Goal: Information Seeking & Learning: Learn about a topic

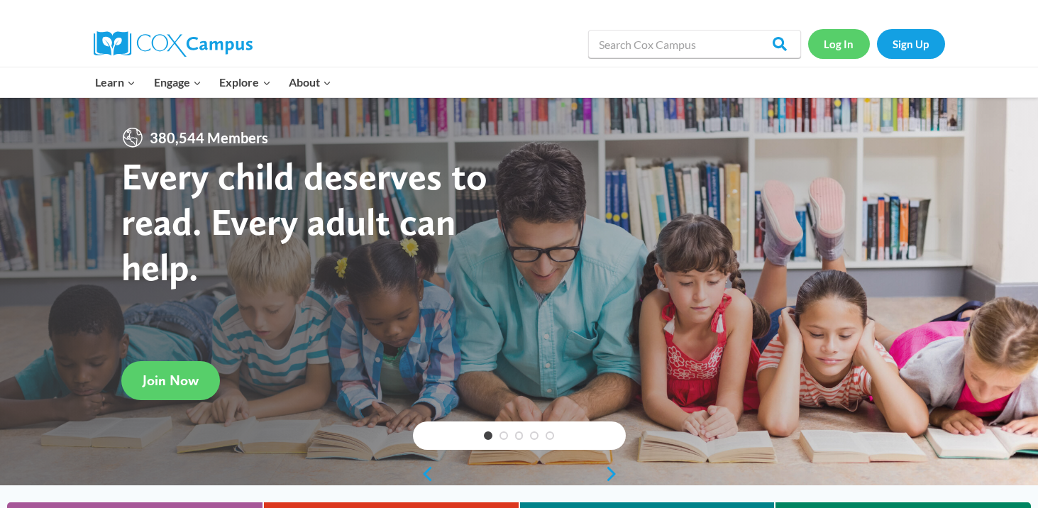
click at [815, 54] on link "Log In" at bounding box center [839, 43] width 62 height 29
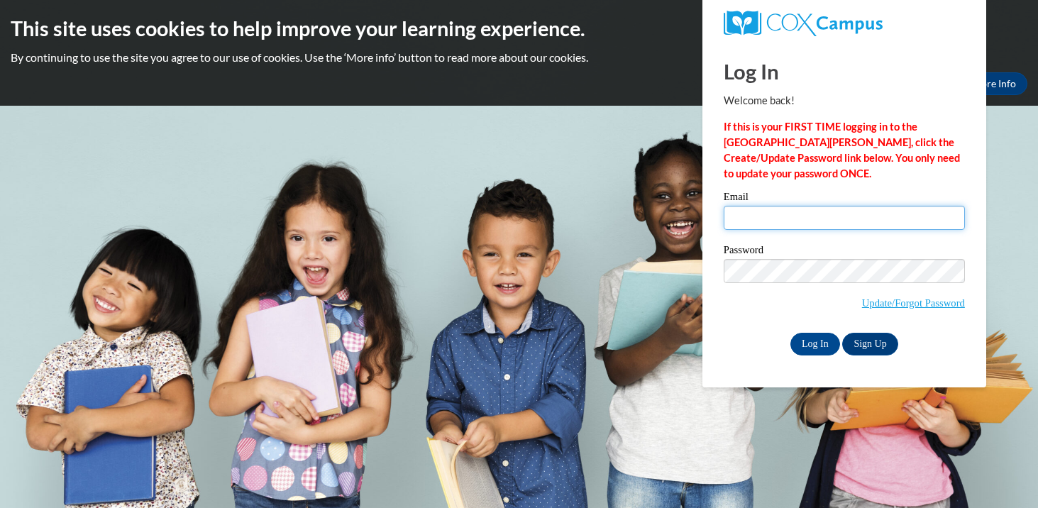
click at [807, 211] on input "Email" at bounding box center [844, 218] width 241 height 24
type input "ehetzel@waukesha.k12.wi.us"
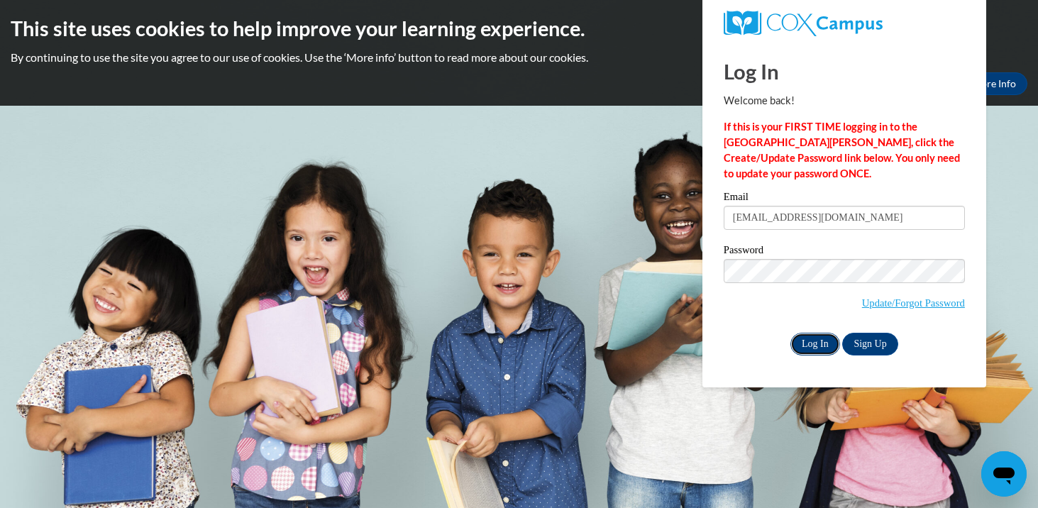
click at [824, 340] on input "Log In" at bounding box center [815, 344] width 50 height 23
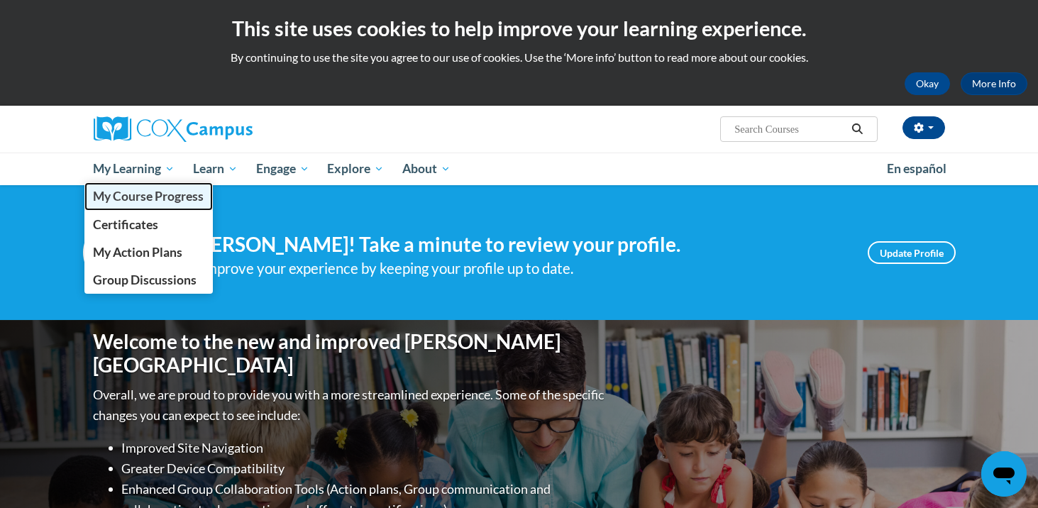
click at [163, 195] on span "My Course Progress" at bounding box center [148, 196] width 111 height 15
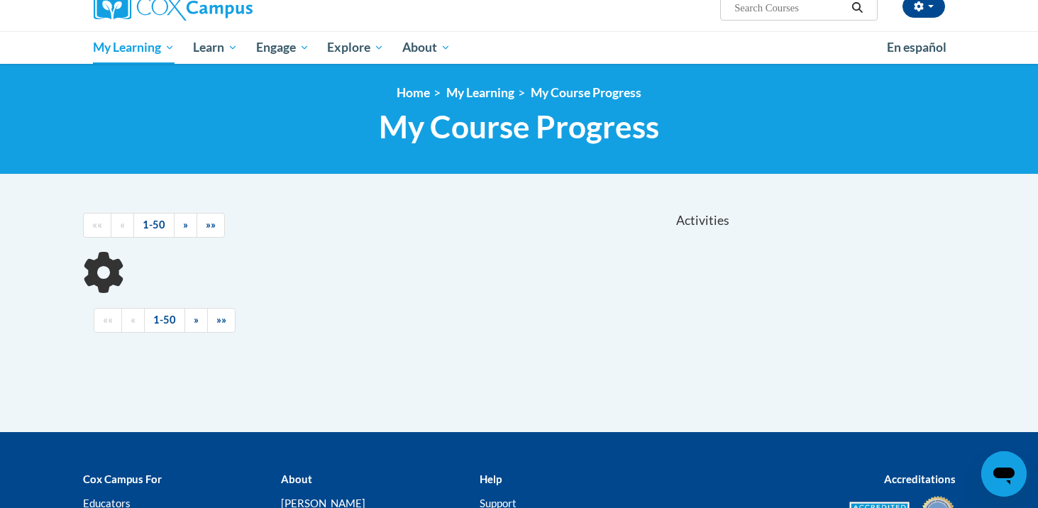
scroll to position [279, 0]
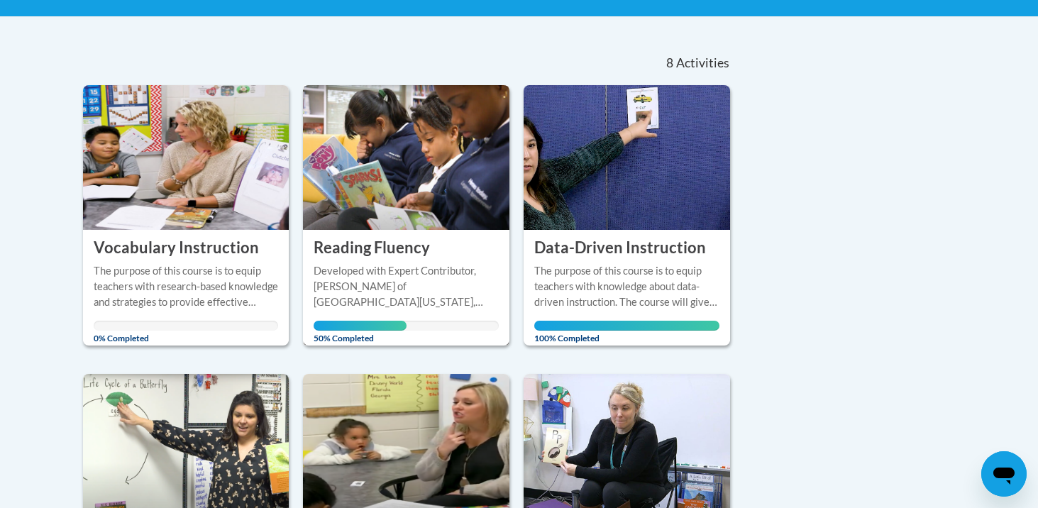
click at [378, 257] on h3 "Reading Fluency" at bounding box center [372, 248] width 116 height 22
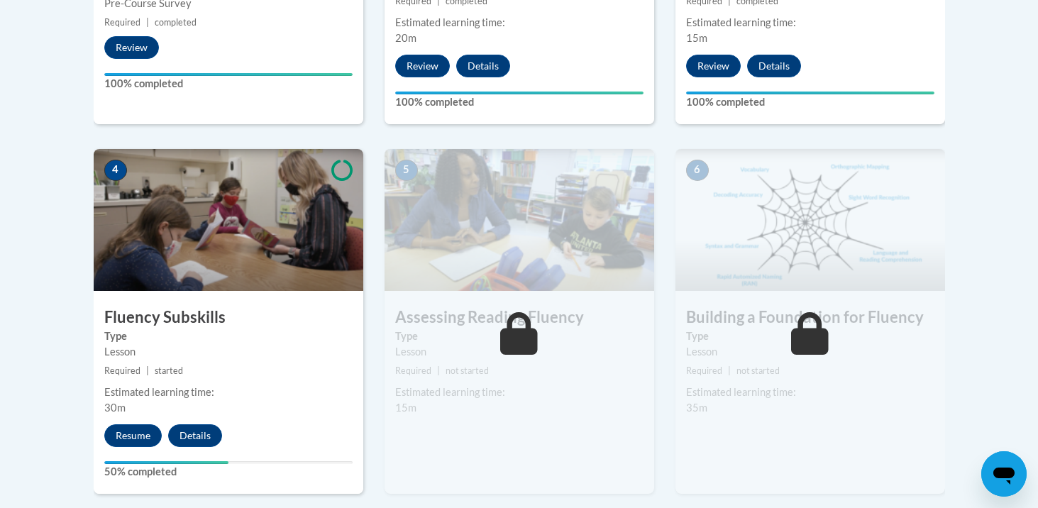
scroll to position [702, 0]
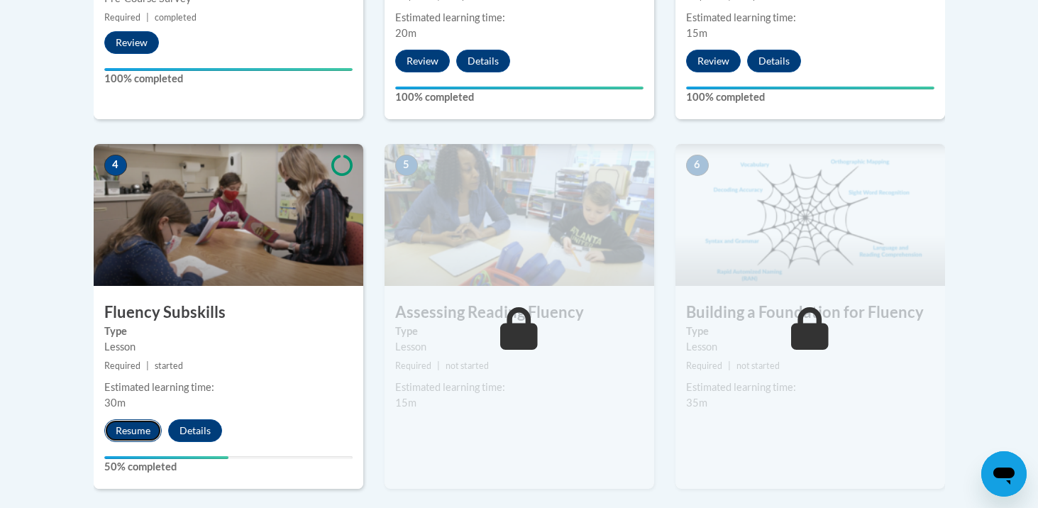
click at [124, 434] on button "Resume" at bounding box center [132, 430] width 57 height 23
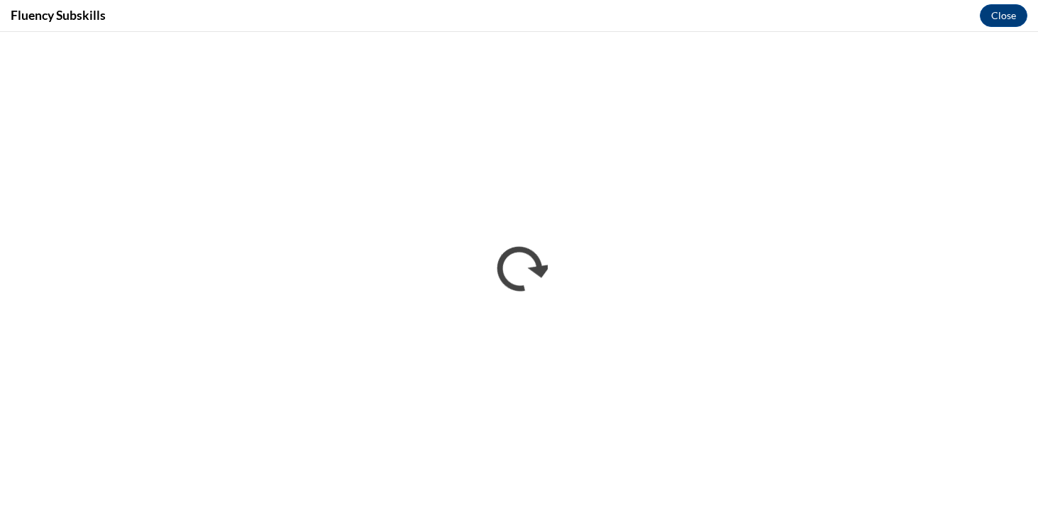
scroll to position [0, 0]
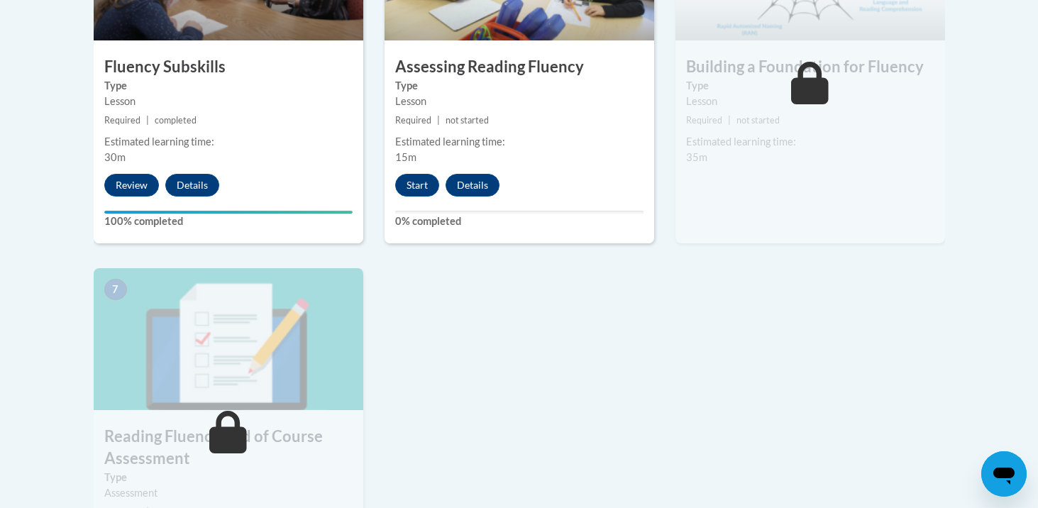
scroll to position [772, 0]
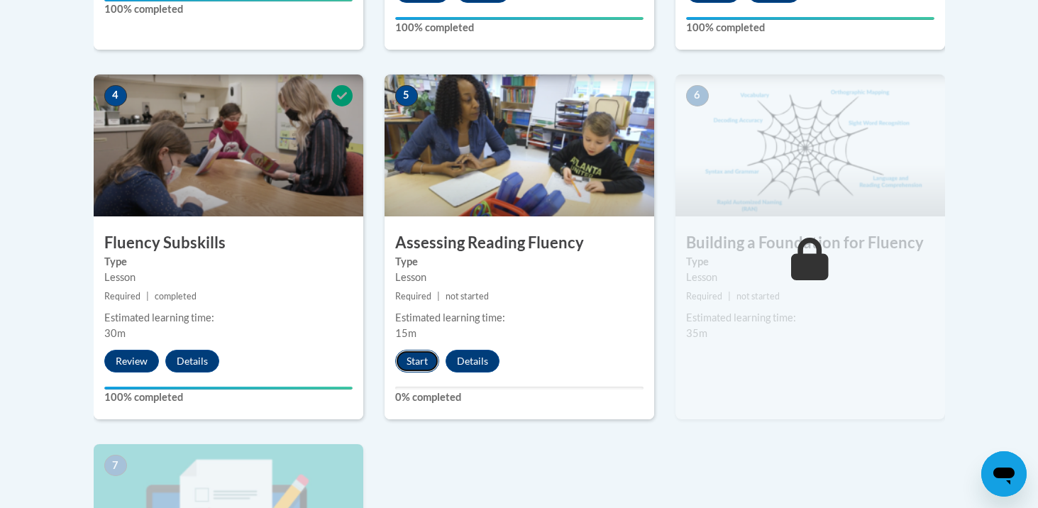
click at [414, 370] on button "Start" at bounding box center [417, 361] width 44 height 23
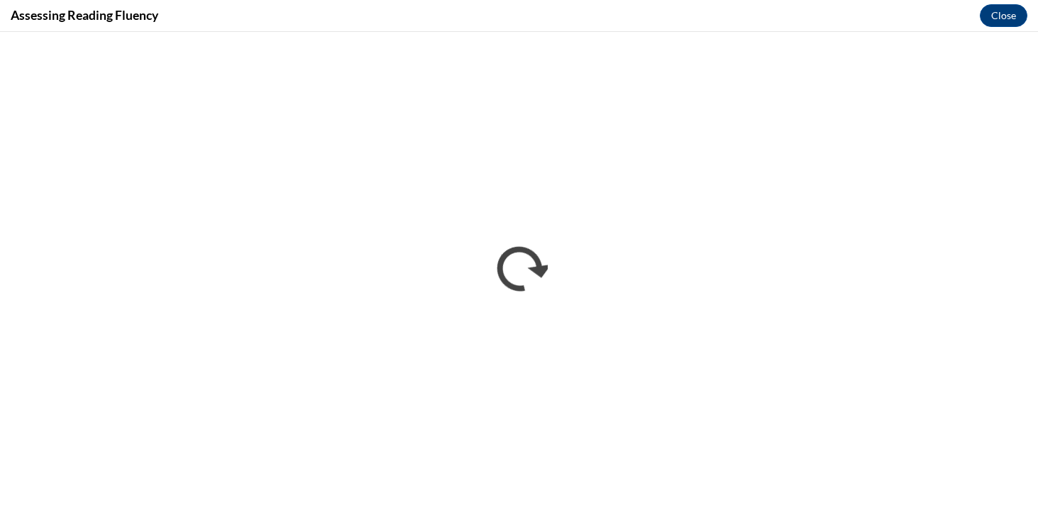
scroll to position [0, 0]
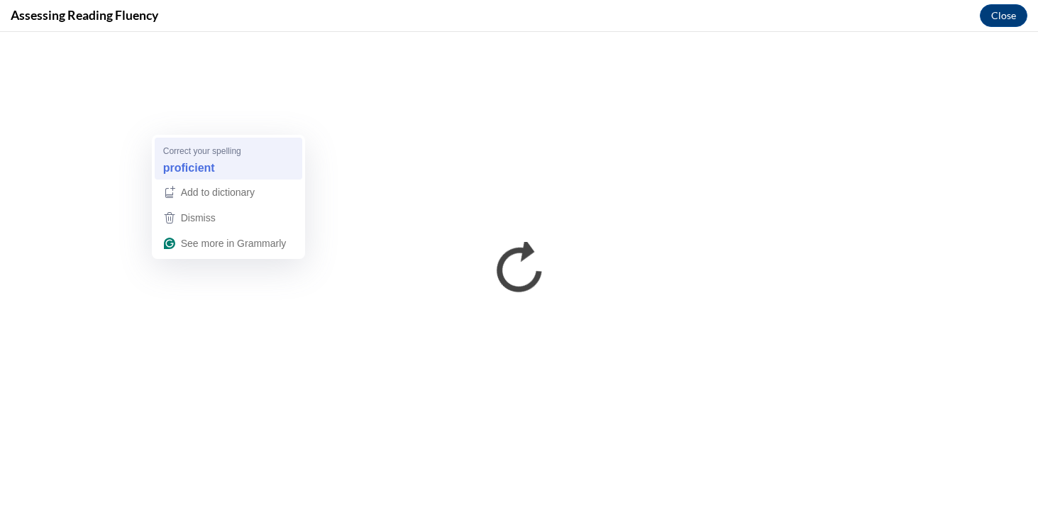
click at [274, 171] on div "proficient" at bounding box center [228, 168] width 136 height 23
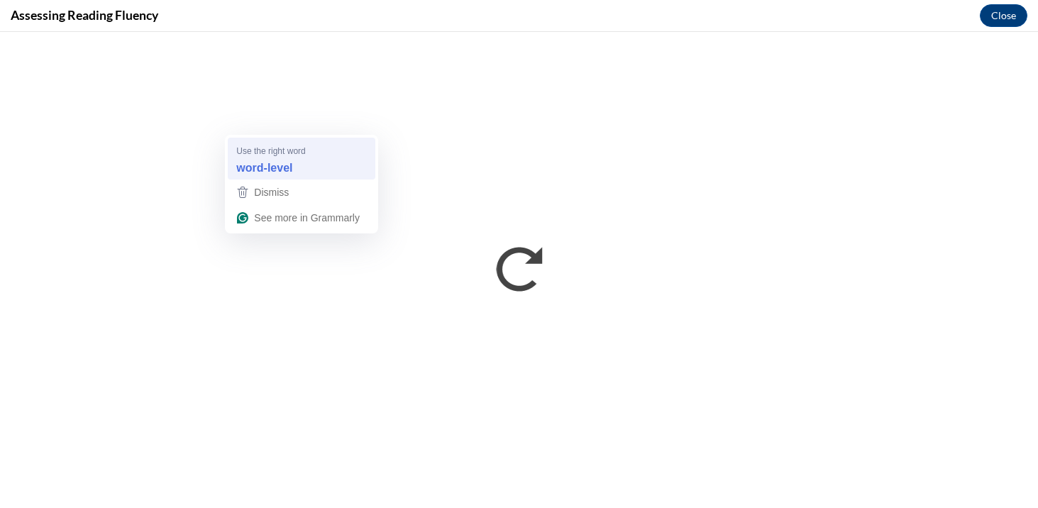
click at [321, 165] on div "word-level" at bounding box center [301, 168] width 136 height 23
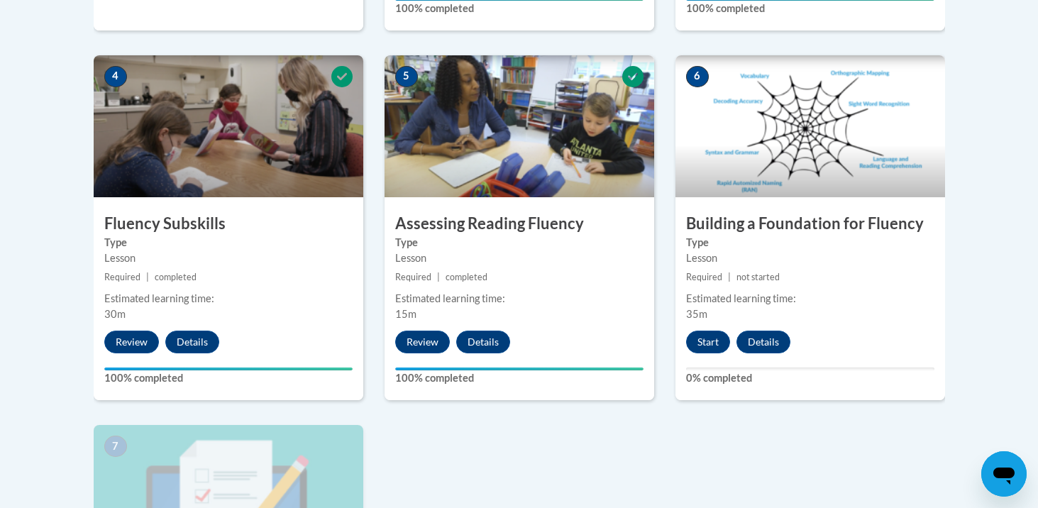
scroll to position [858, 0]
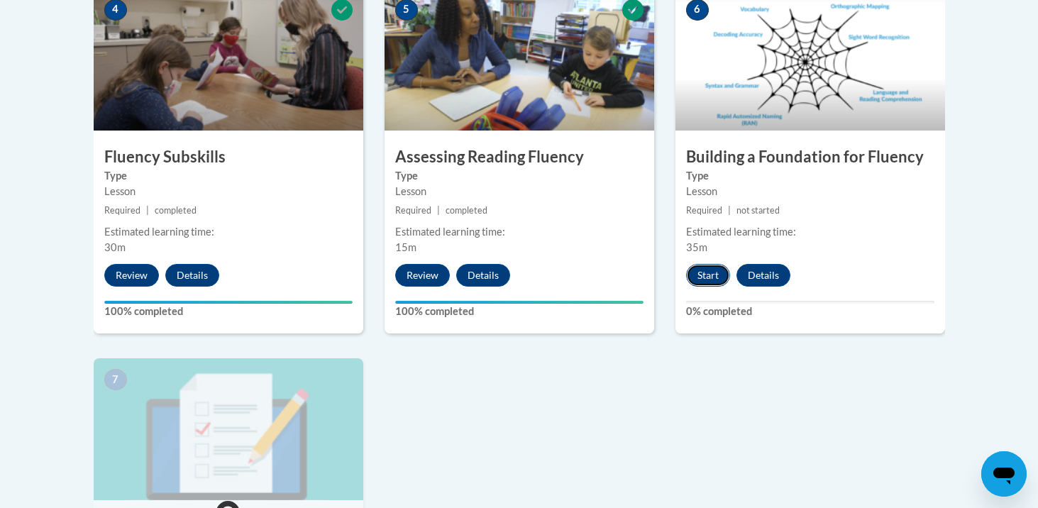
click at [708, 268] on button "Start" at bounding box center [708, 275] width 44 height 23
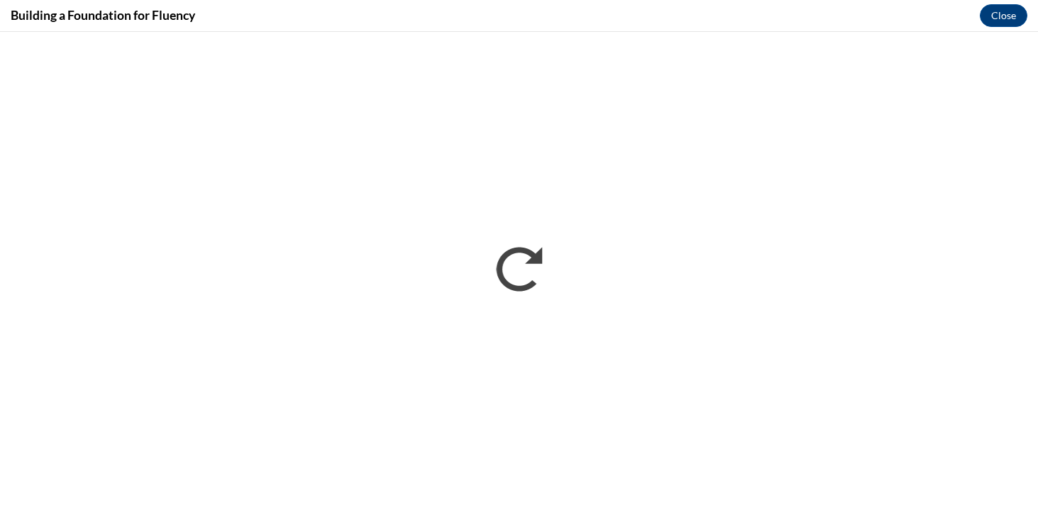
scroll to position [0, 0]
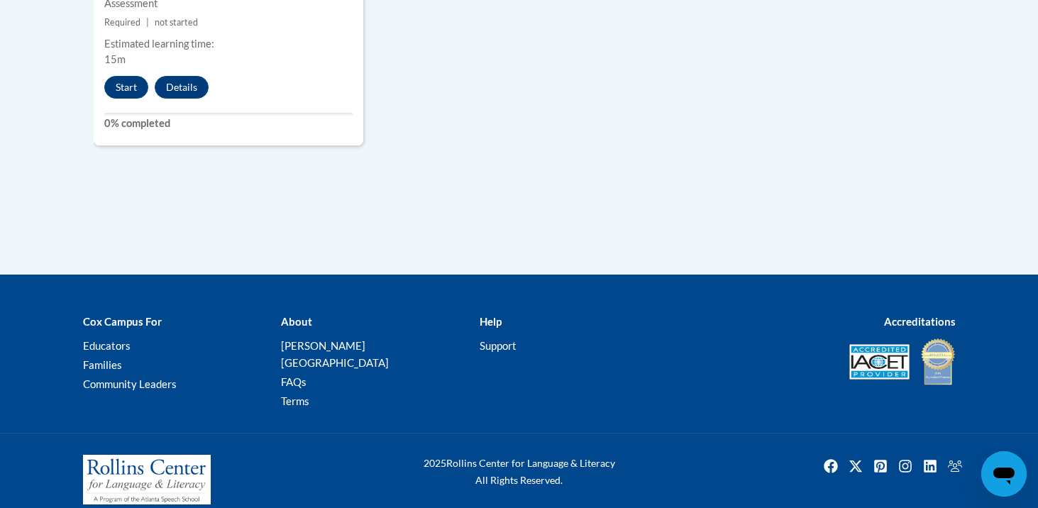
scroll to position [1192, 0]
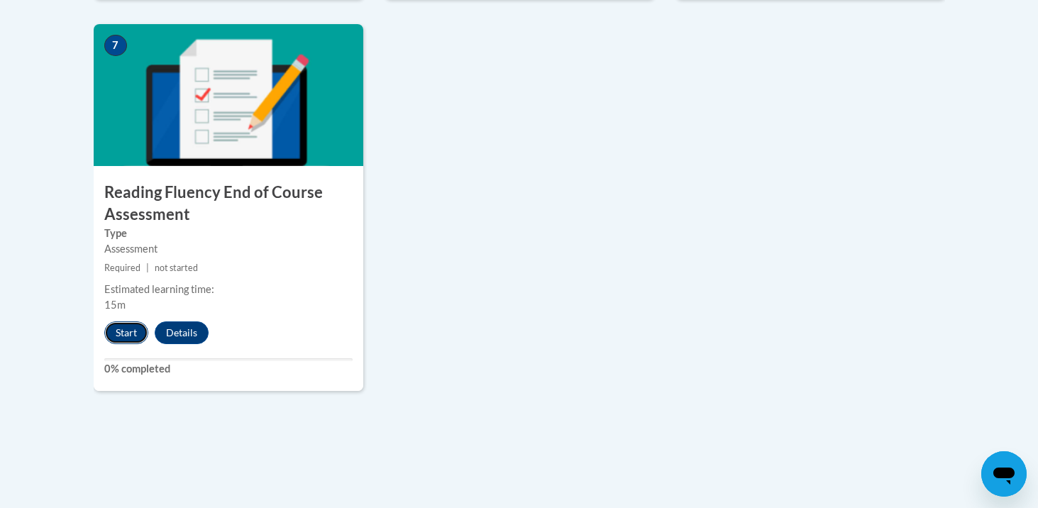
click at [127, 336] on button "Start" at bounding box center [126, 332] width 44 height 23
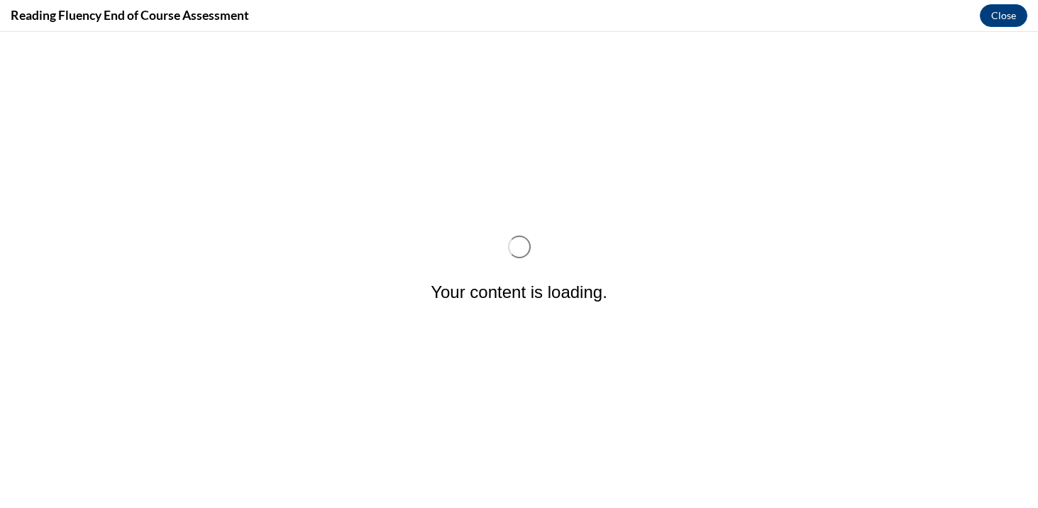
scroll to position [0, 0]
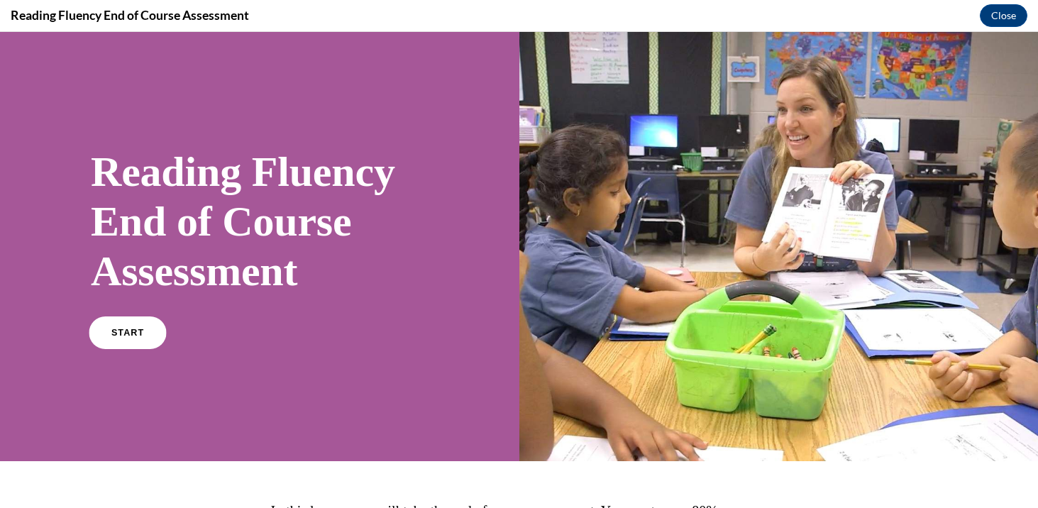
click at [140, 326] on link "START" at bounding box center [127, 332] width 77 height 33
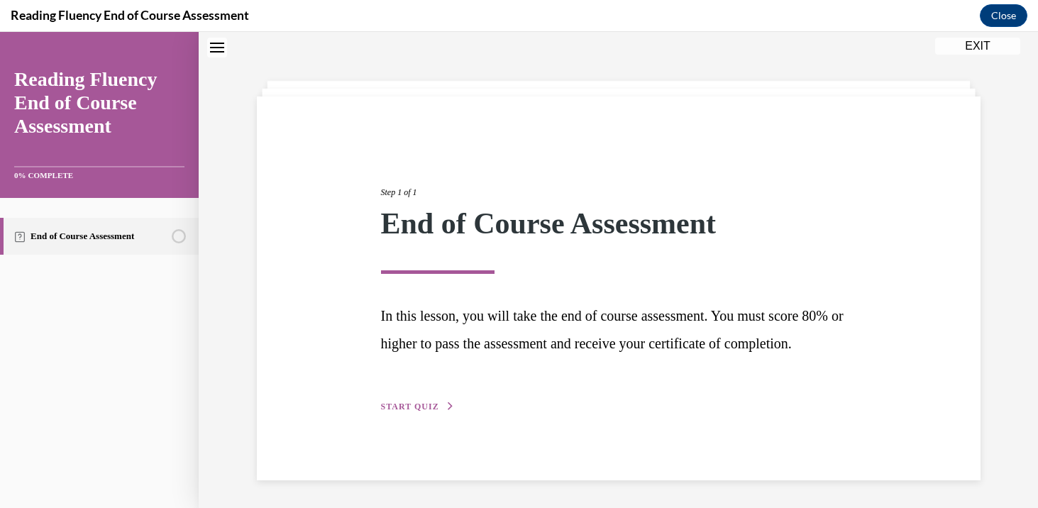
scroll to position [62, 0]
click at [438, 409] on button "START QUIZ" at bounding box center [418, 405] width 74 height 13
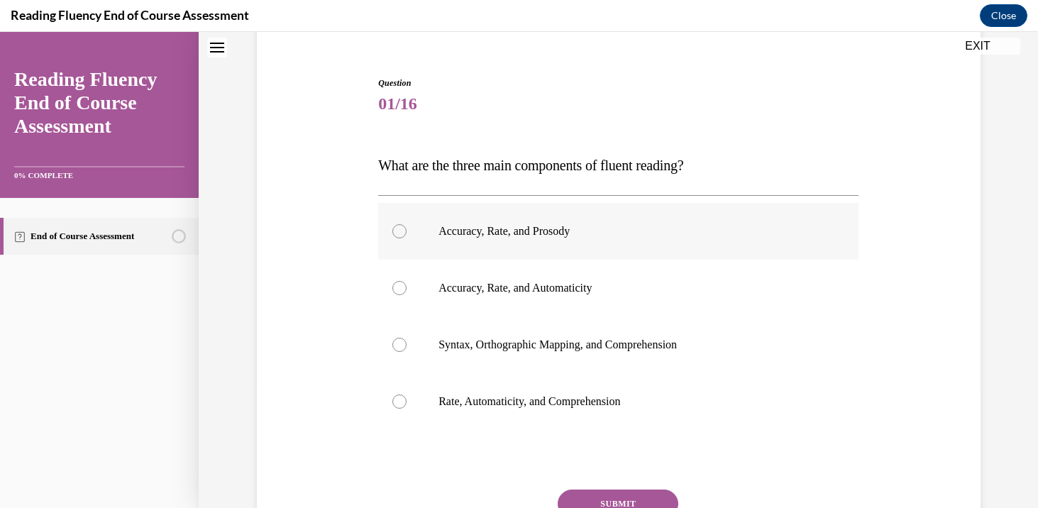
scroll to position [132, 0]
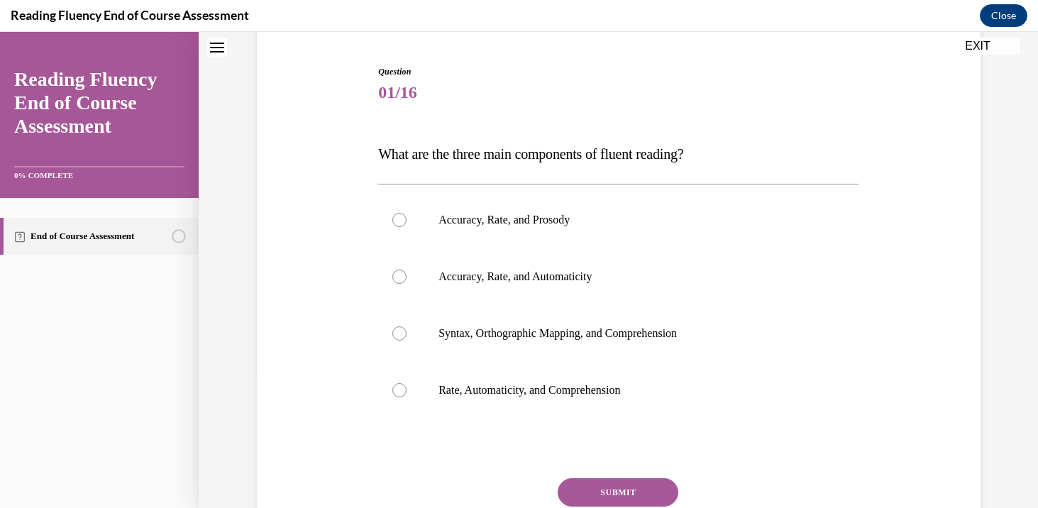
drag, startPoint x: 380, startPoint y: 155, endPoint x: 773, endPoint y: 159, distance: 393.1
click at [773, 159] on p "What are the three main components of fluent reading?" at bounding box center [618, 153] width 480 height 31
copy span "What are the three main components of fluent reading?"
click at [594, 231] on label "Accuracy, Rate, and Prosody" at bounding box center [618, 220] width 480 height 57
click at [407, 227] on input "Accuracy, Rate, and Prosody" at bounding box center [399, 220] width 14 height 14
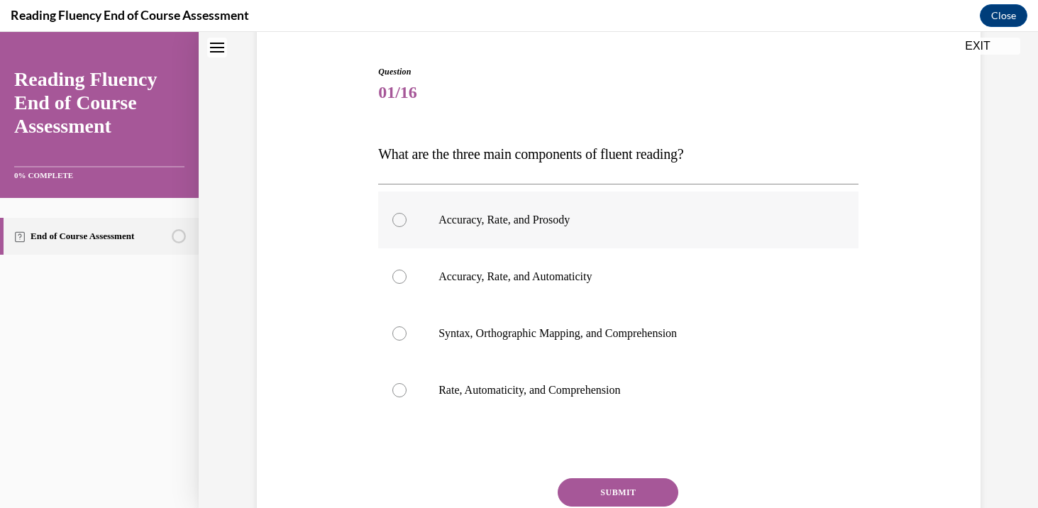
radio input "true"
click at [603, 484] on button "SUBMIT" at bounding box center [618, 492] width 121 height 28
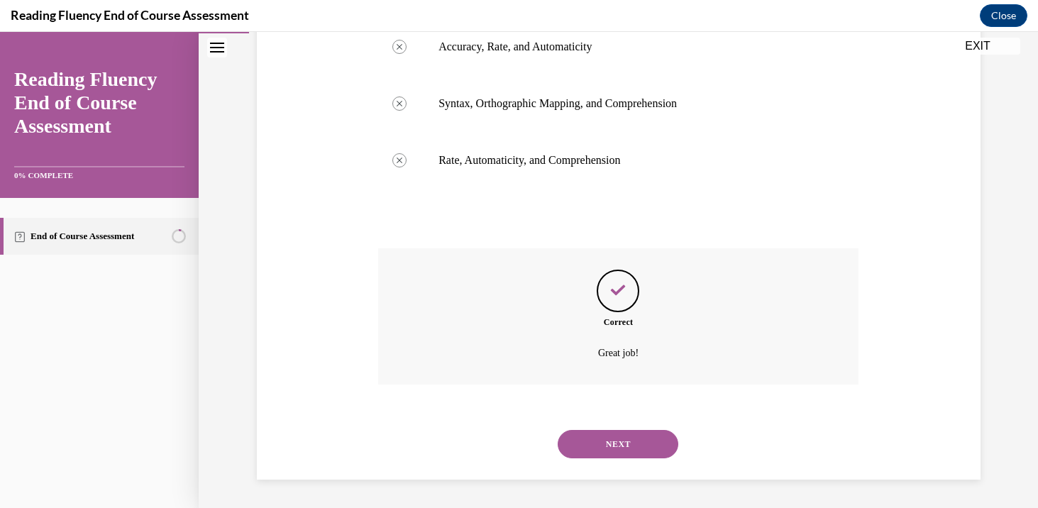
click at [634, 453] on button "NEXT" at bounding box center [618, 444] width 121 height 28
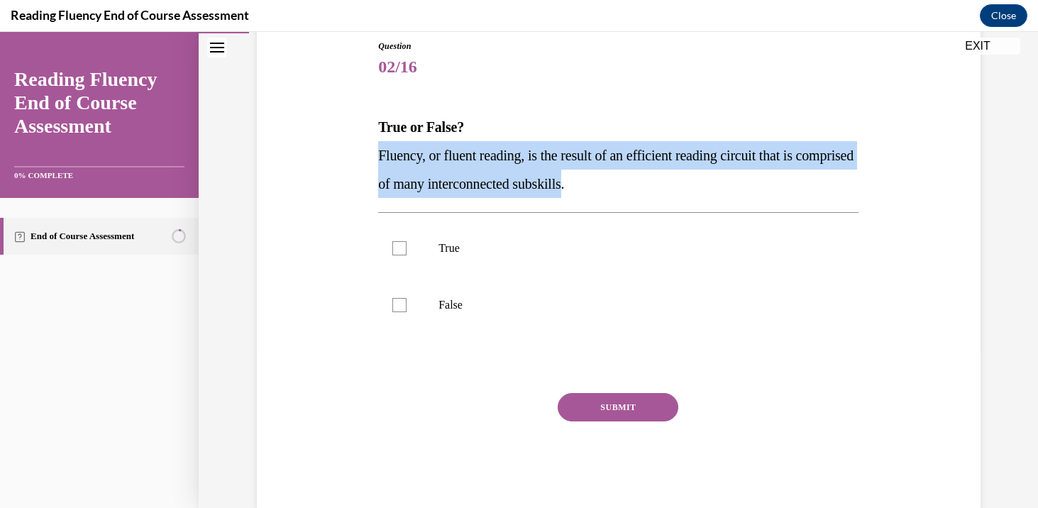
drag, startPoint x: 380, startPoint y: 155, endPoint x: 643, endPoint y: 187, distance: 264.4
click at [642, 185] on span "Fluency, or fluent reading, is the result of an efficient reading circuit that …" at bounding box center [615, 170] width 475 height 44
copy span "Fluency, or fluent reading, is the result of an efficient reading circuit that …"
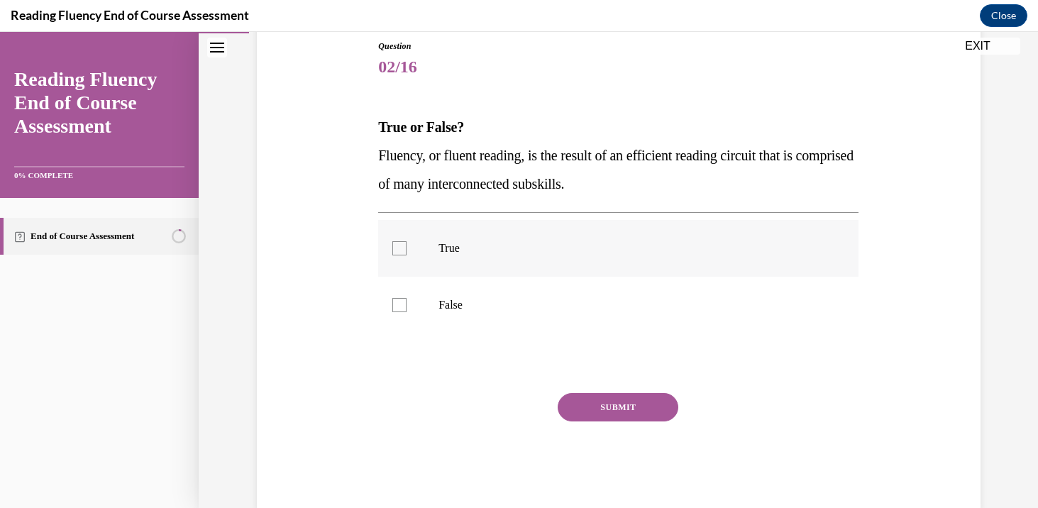
click at [511, 231] on label "True" at bounding box center [618, 248] width 480 height 57
click at [407, 241] on input "True" at bounding box center [399, 248] width 14 height 14
checkbox input "true"
click at [602, 417] on button "SUBMIT" at bounding box center [618, 407] width 121 height 28
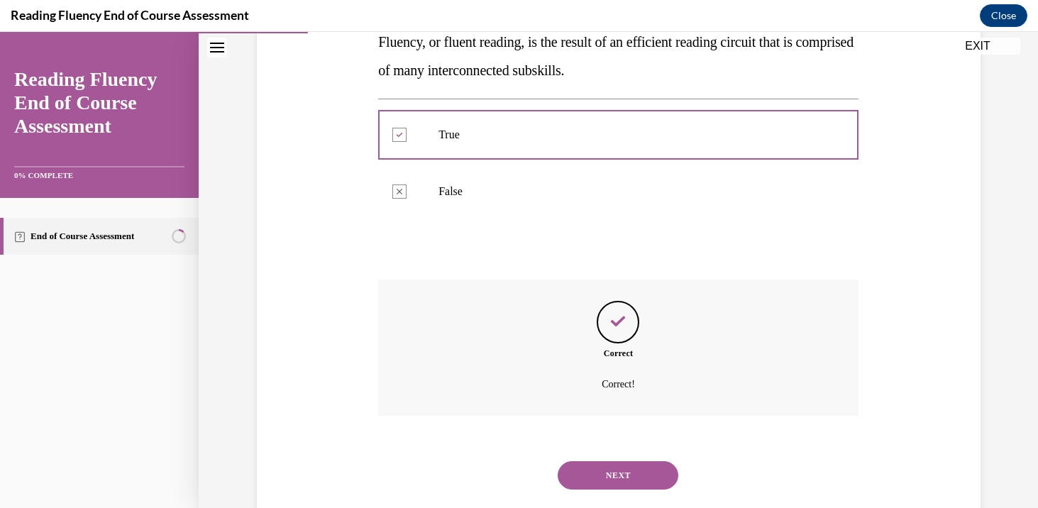
scroll to position [302, 0]
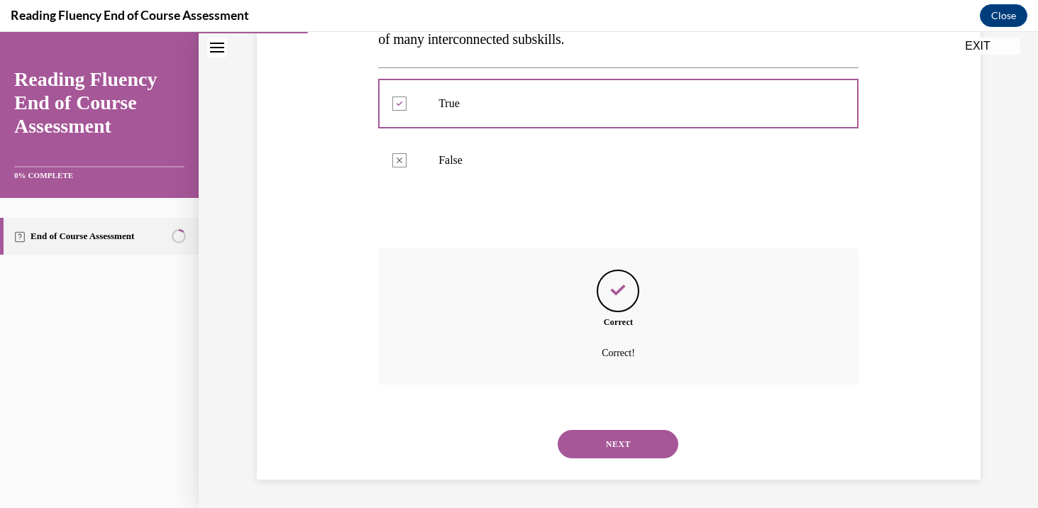
click at [633, 445] on button "NEXT" at bounding box center [618, 444] width 121 height 28
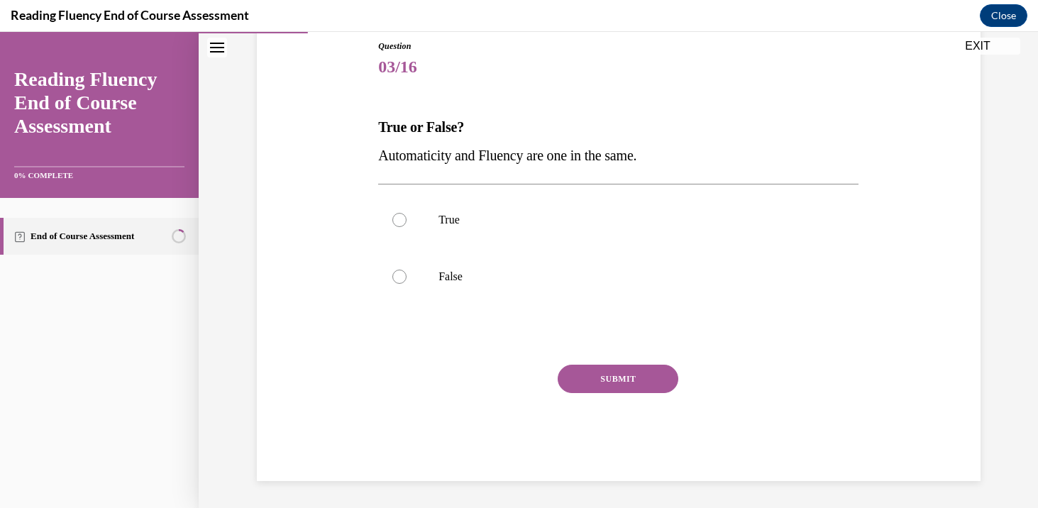
drag, startPoint x: 376, startPoint y: 157, endPoint x: 669, endPoint y: 157, distance: 293.0
click at [673, 159] on div "Question 03/16 True or False? Automaticity and Fluency are one in the same.  Tr…" at bounding box center [618, 249] width 487 height 463
copy span "Automaticity and Fluency are one in the same."
click at [546, 282] on p "False" at bounding box center [630, 277] width 385 height 14
click at [407, 282] on input "False" at bounding box center [399, 277] width 14 height 14
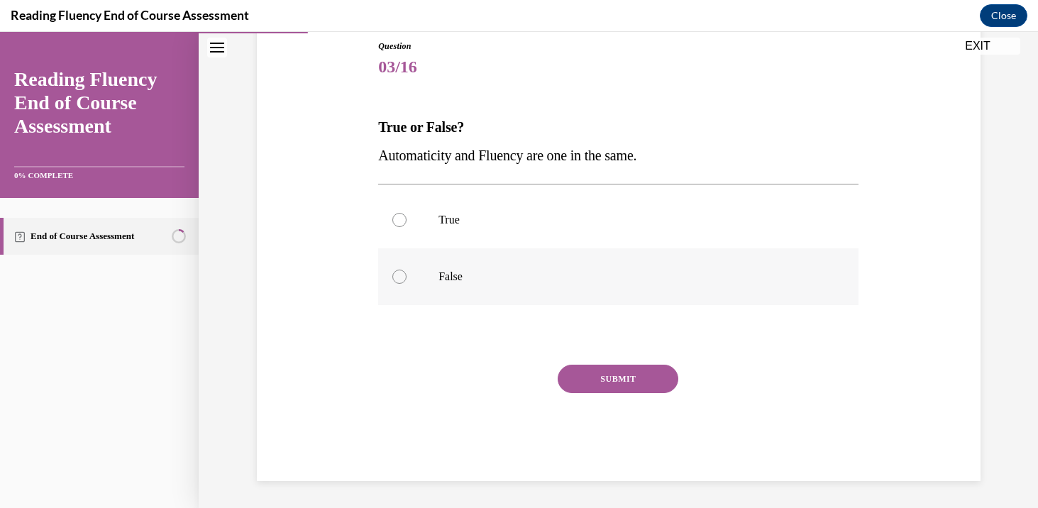
radio input "true"
click at [622, 388] on button "SUBMIT" at bounding box center [618, 379] width 121 height 28
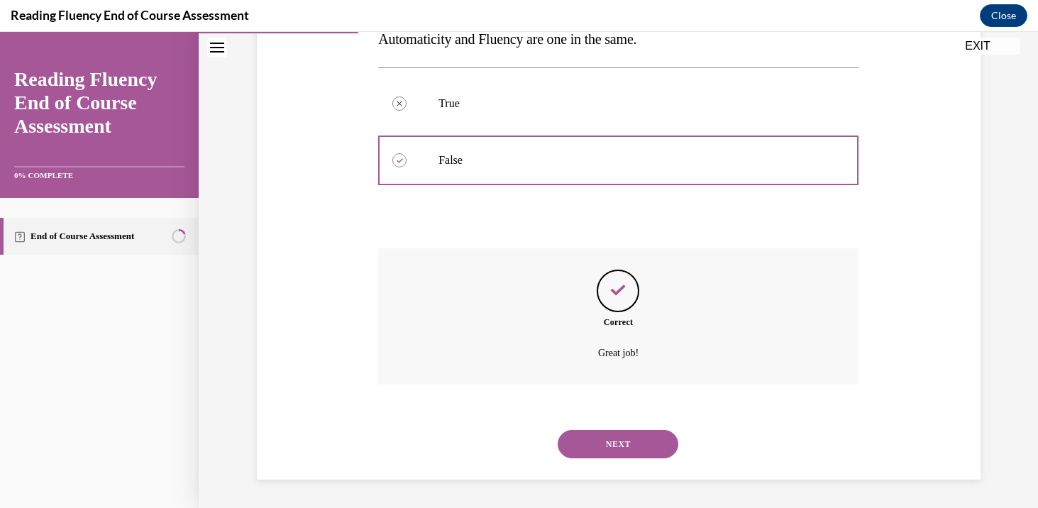
click at [624, 441] on button "NEXT" at bounding box center [618, 444] width 121 height 28
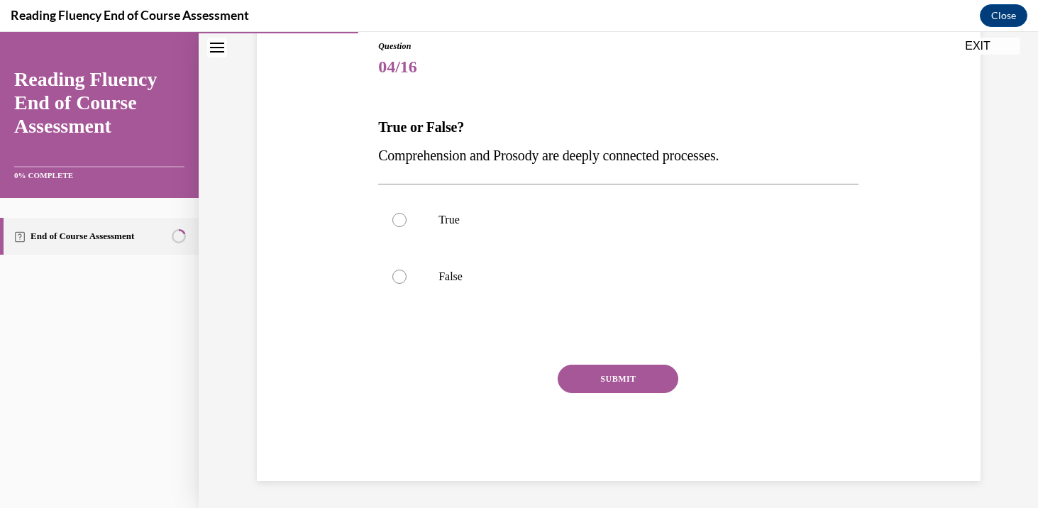
drag, startPoint x: 380, startPoint y: 155, endPoint x: 810, endPoint y: 154, distance: 429.9
click at [813, 156] on p "Comprehension and Prosody are deeply connected processes." at bounding box center [618, 155] width 480 height 28
copy span "Comprehension and Prosody are deeply connected processes."
click at [535, 217] on p "True" at bounding box center [630, 220] width 385 height 14
click at [407, 217] on input "True" at bounding box center [399, 220] width 14 height 14
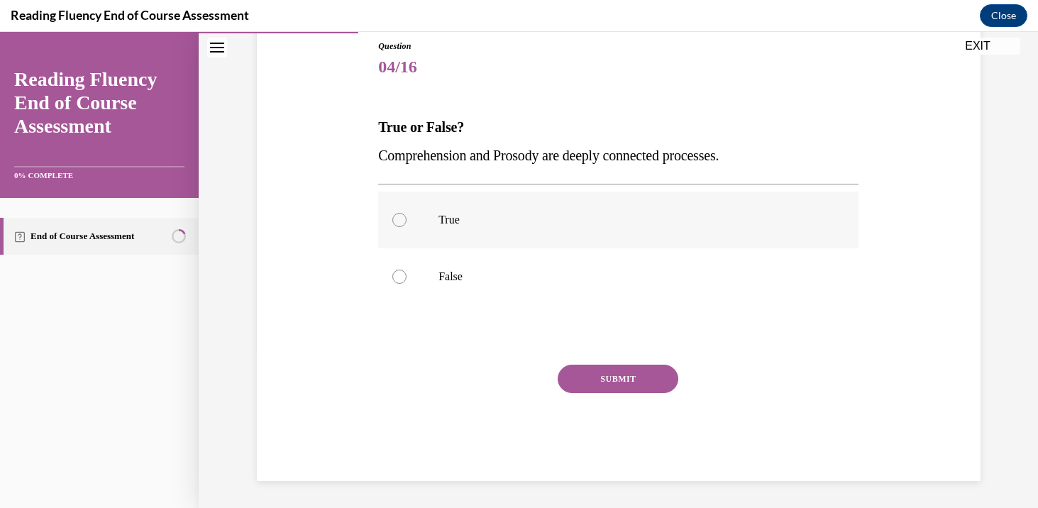
radio input "true"
click at [588, 360] on div "Question 04/16 True or False? Comprehension and Prosody are deeply connected pr…" at bounding box center [618, 260] width 480 height 441
click at [609, 385] on button "SUBMIT" at bounding box center [618, 379] width 121 height 28
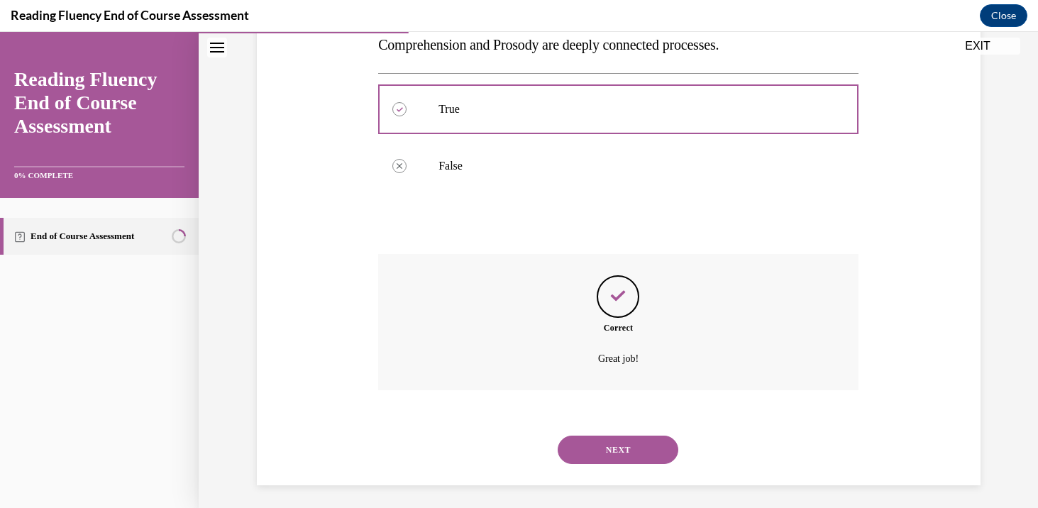
scroll to position [274, 0]
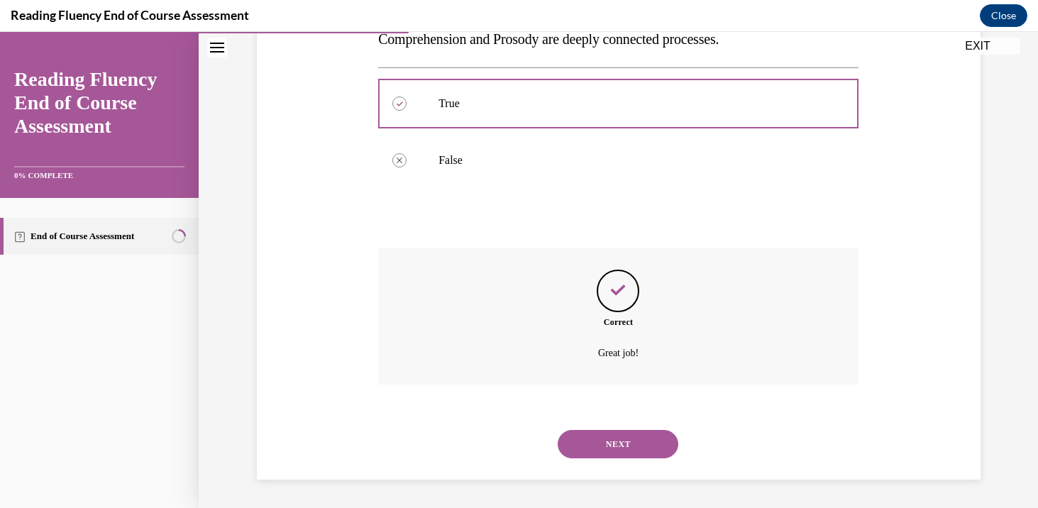
click at [618, 451] on button "NEXT" at bounding box center [618, 444] width 121 height 28
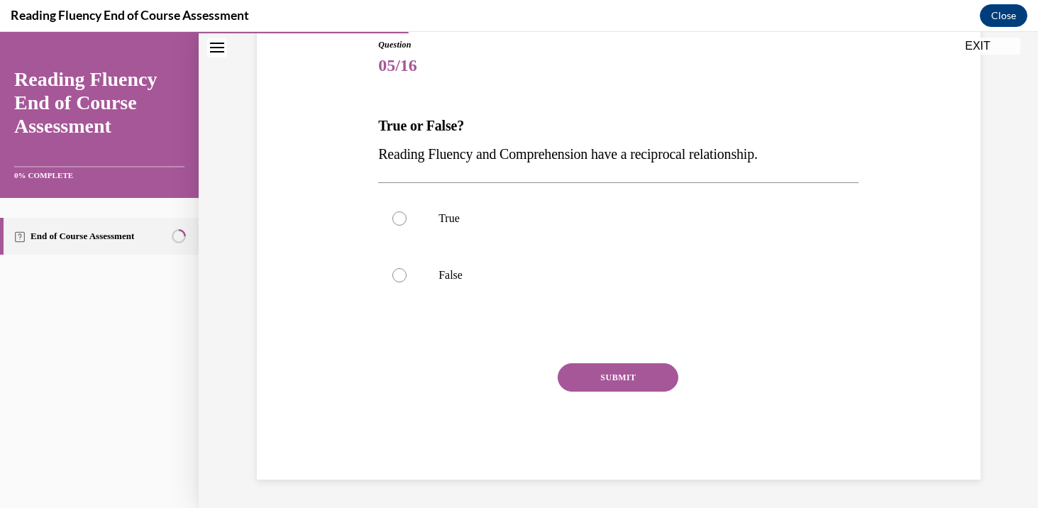
scroll to position [158, 0]
drag, startPoint x: 379, startPoint y: 158, endPoint x: 819, endPoint y: 166, distance: 440.0
click at [819, 166] on p "Reading Fluency and Comprehension have a reciprocal relationship." at bounding box center [618, 155] width 480 height 28
copy span "Reading Fluency and Comprehension have a reciprocal relationship."
click at [536, 228] on label "True" at bounding box center [618, 220] width 480 height 57
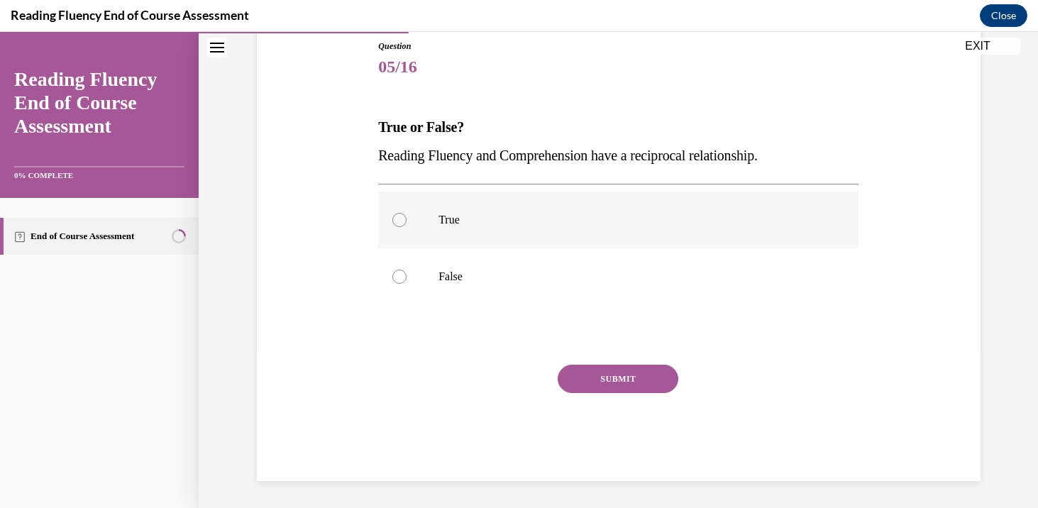
click at [407, 227] on input "True" at bounding box center [399, 220] width 14 height 14
radio input "true"
click at [607, 385] on button "SUBMIT" at bounding box center [618, 379] width 121 height 28
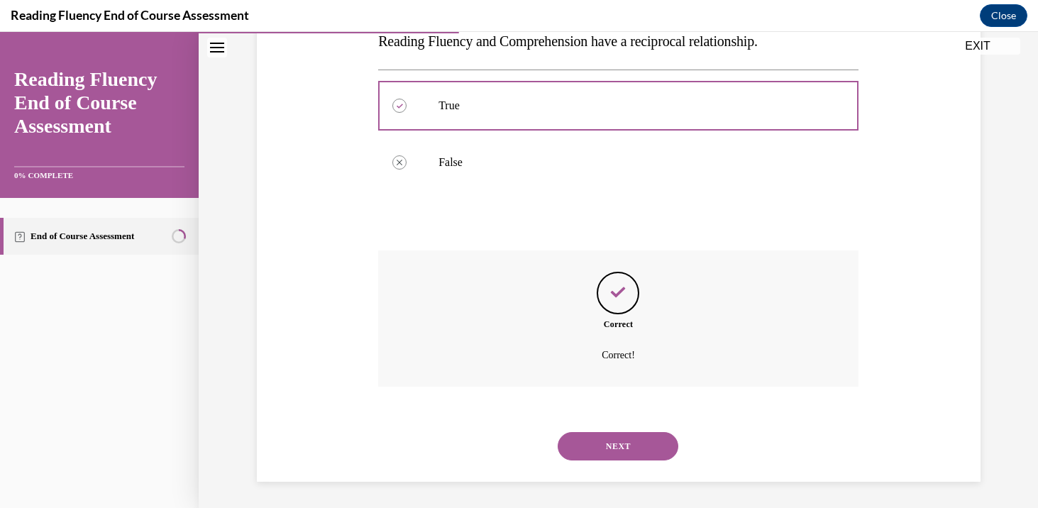
scroll to position [274, 0]
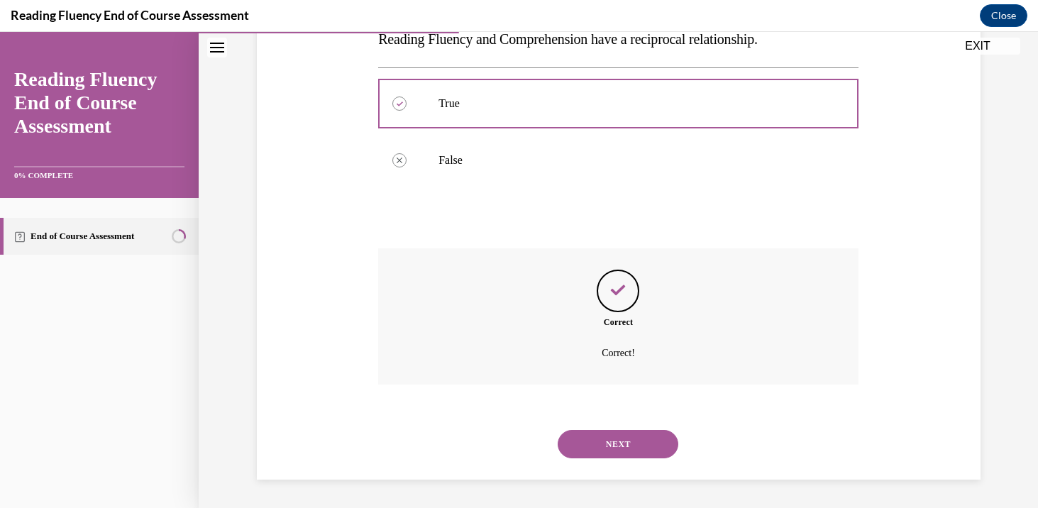
click at [595, 441] on button "NEXT" at bounding box center [618, 444] width 121 height 28
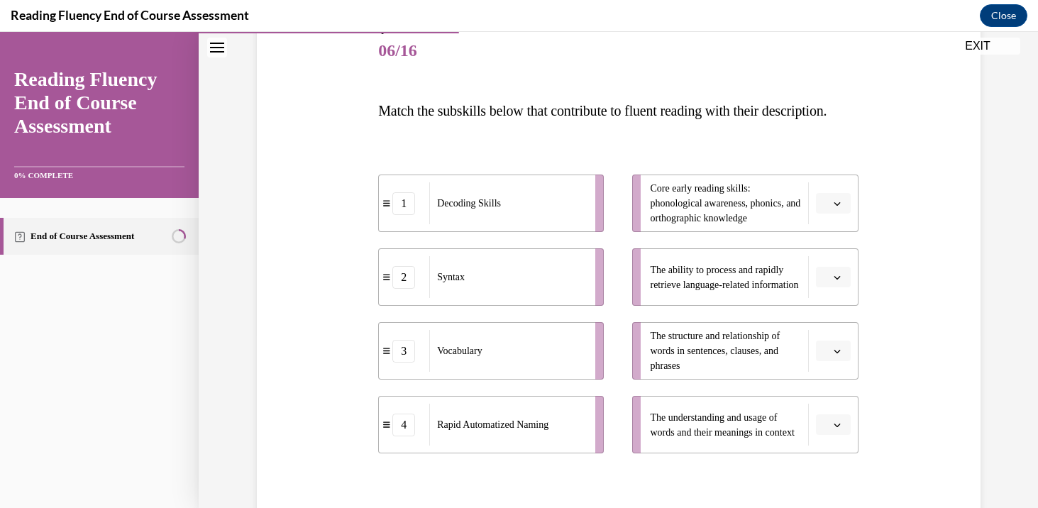
scroll to position [194, 0]
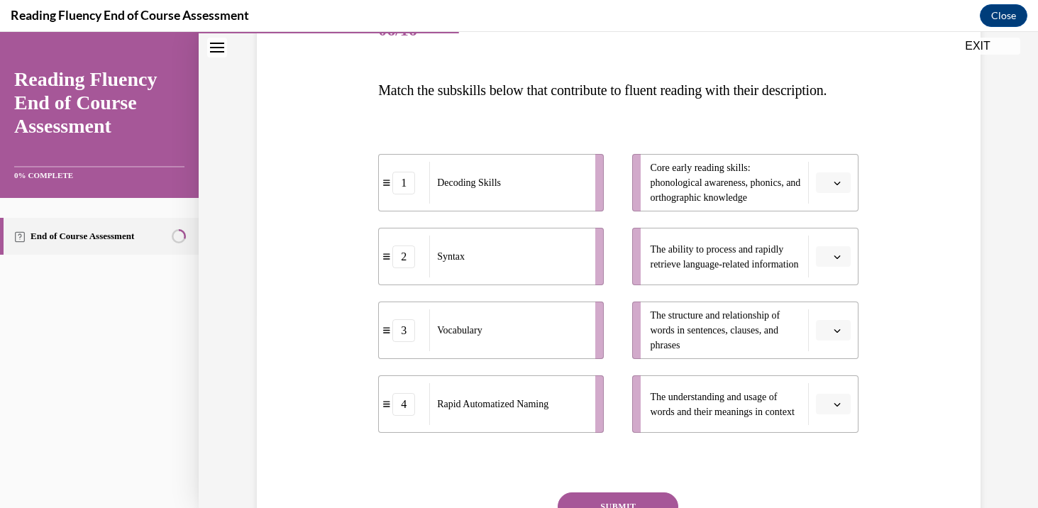
click at [836, 334] on icon "button" at bounding box center [837, 330] width 7 height 7
click at [836, 274] on div "2" at bounding box center [831, 270] width 35 height 28
click at [844, 194] on button "button" at bounding box center [833, 182] width 35 height 21
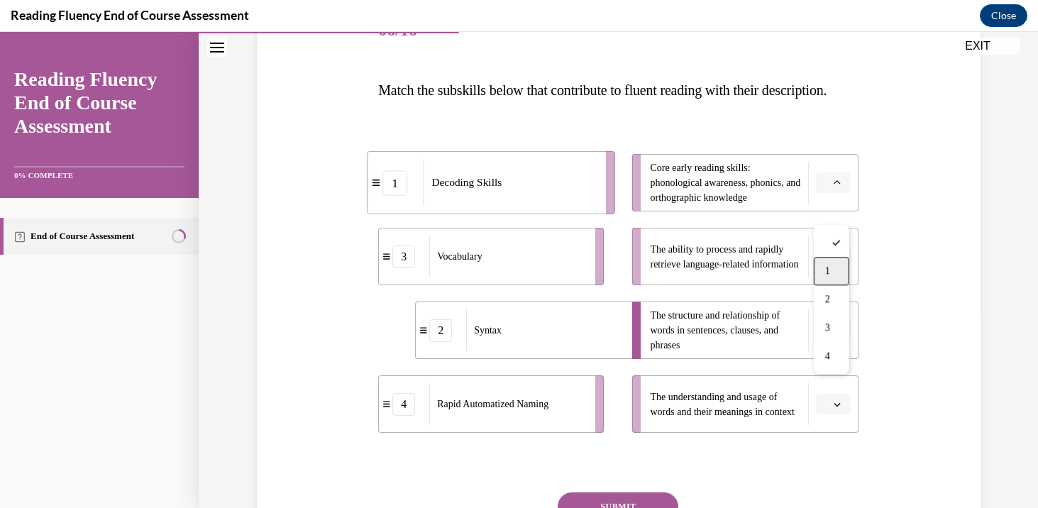
click at [838, 271] on div "1" at bounding box center [831, 271] width 35 height 28
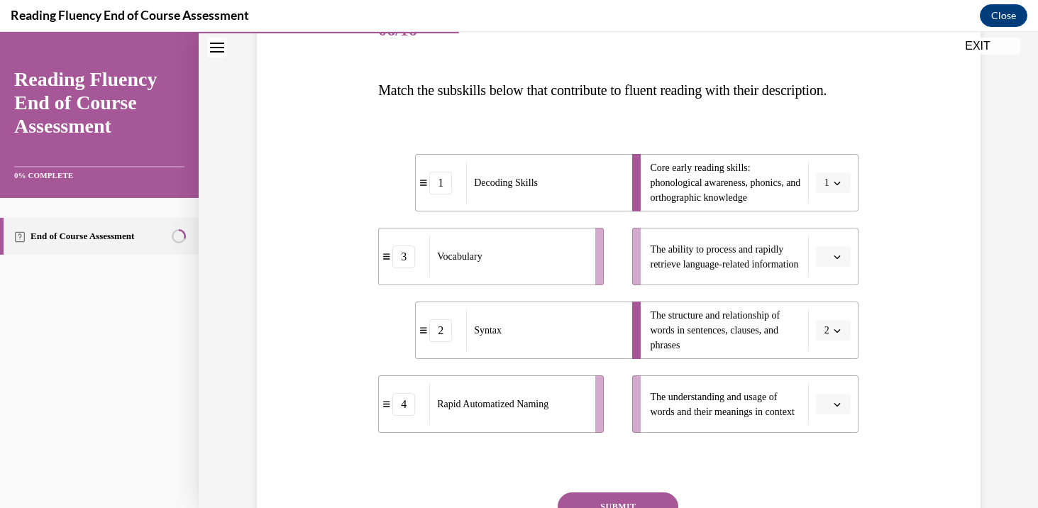
click at [837, 260] on icon "button" at bounding box center [837, 256] width 7 height 7
click at [838, 428] on div "4" at bounding box center [831, 430] width 35 height 28
click at [843, 415] on button "button" at bounding box center [833, 404] width 35 height 21
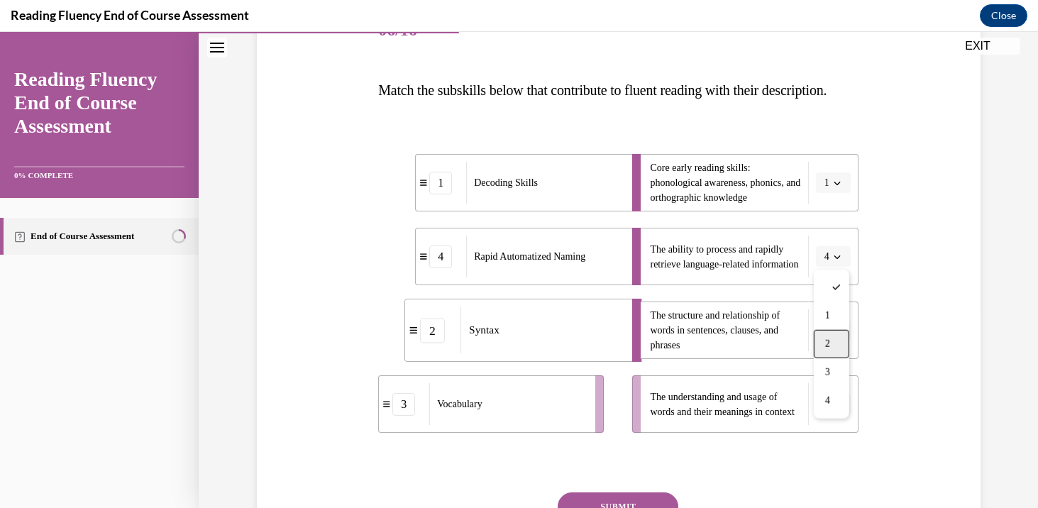
click at [840, 357] on div "2" at bounding box center [831, 344] width 35 height 28
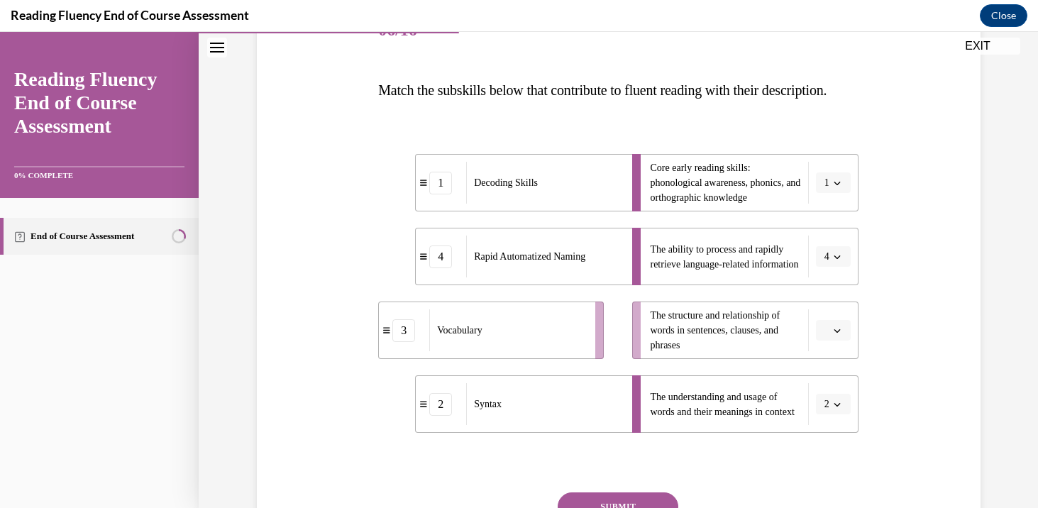
click at [841, 409] on span "button" at bounding box center [837, 404] width 10 height 10
click at [834, 371] on div "3" at bounding box center [828, 372] width 35 height 28
click at [837, 345] on li "The structure and relationship of words in sentences, clauses, and phrases" at bounding box center [745, 330] width 226 height 57
click at [842, 341] on button "button" at bounding box center [833, 330] width 35 height 21
click at [837, 275] on div "2" at bounding box center [831, 270] width 35 height 28
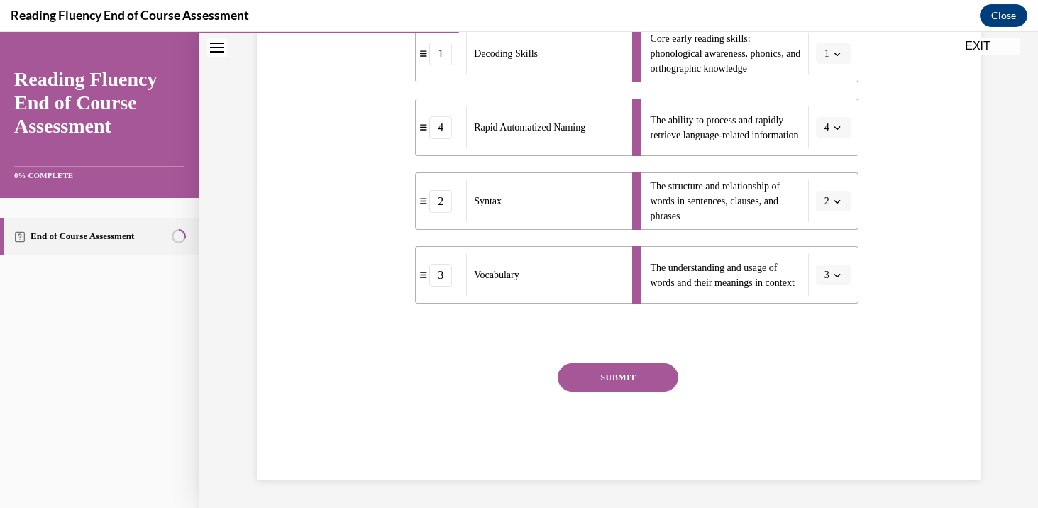
click at [645, 386] on button "SUBMIT" at bounding box center [618, 377] width 121 height 28
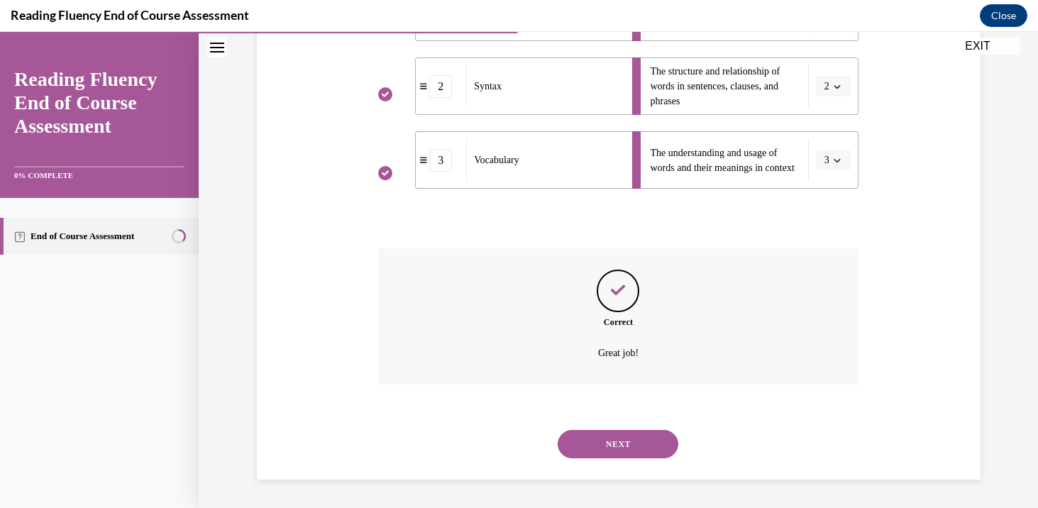
scroll to position [467, 0]
click at [631, 454] on button "NEXT" at bounding box center [618, 444] width 121 height 28
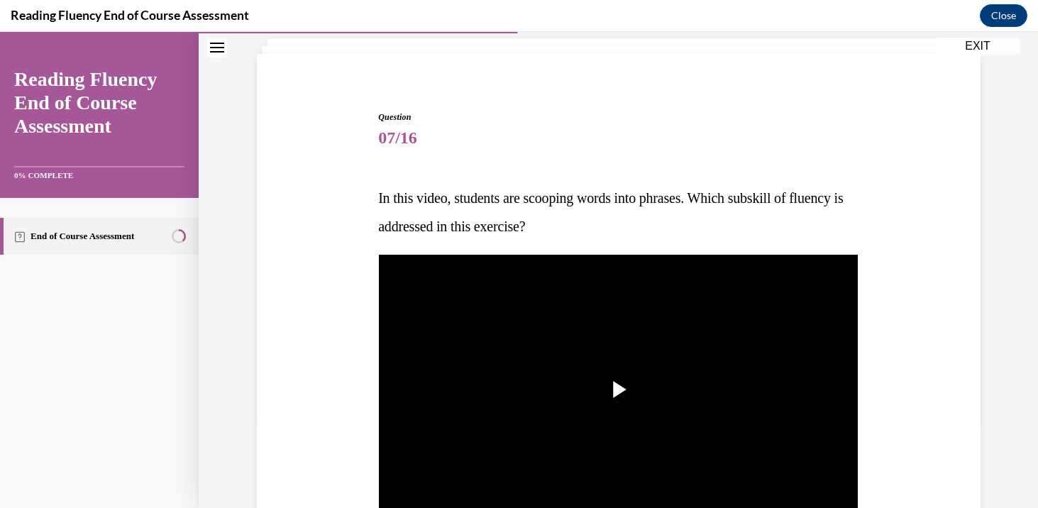
scroll to position [145, 0]
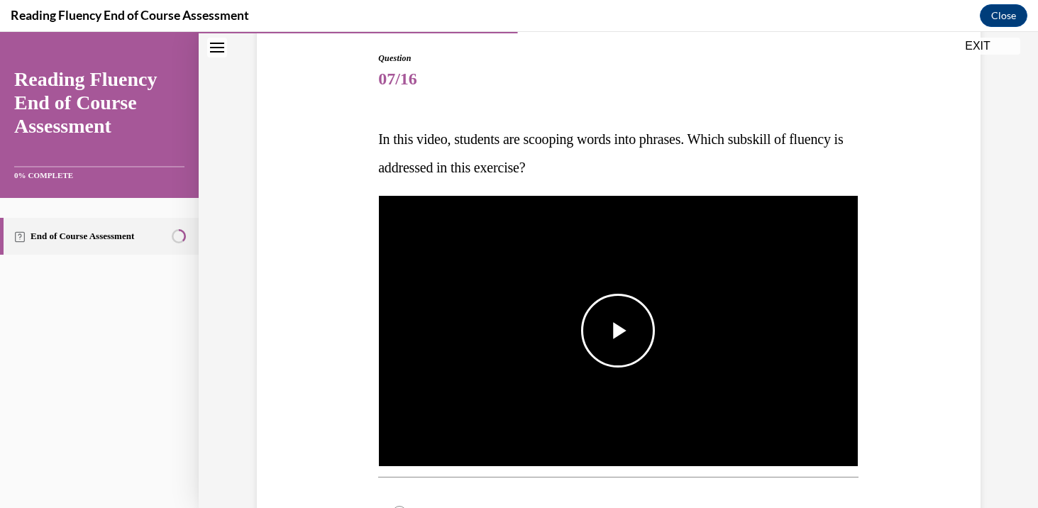
click at [618, 331] on span "Video player" at bounding box center [618, 331] width 0 height 0
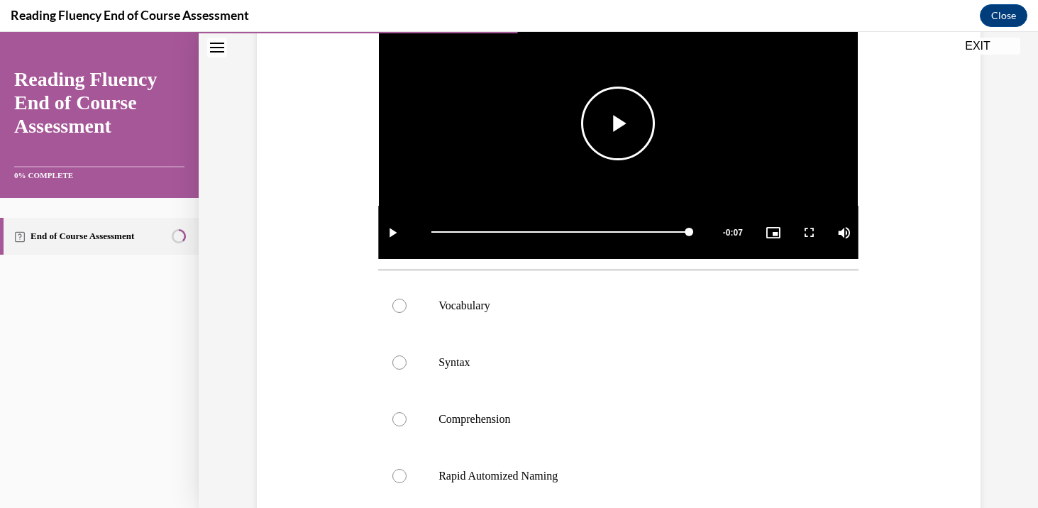
scroll to position [391, 0]
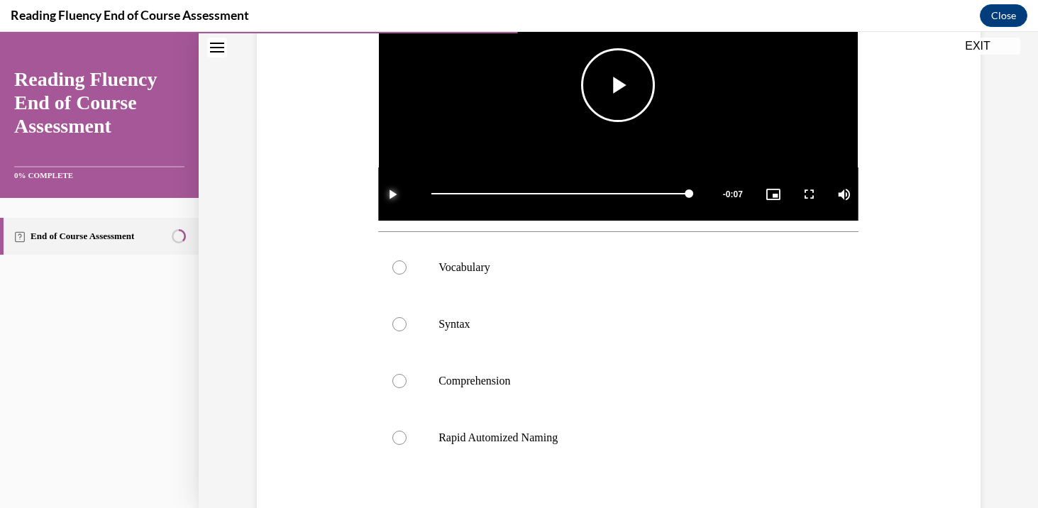
click at [393, 194] on span "Video player" at bounding box center [392, 194] width 28 height 0
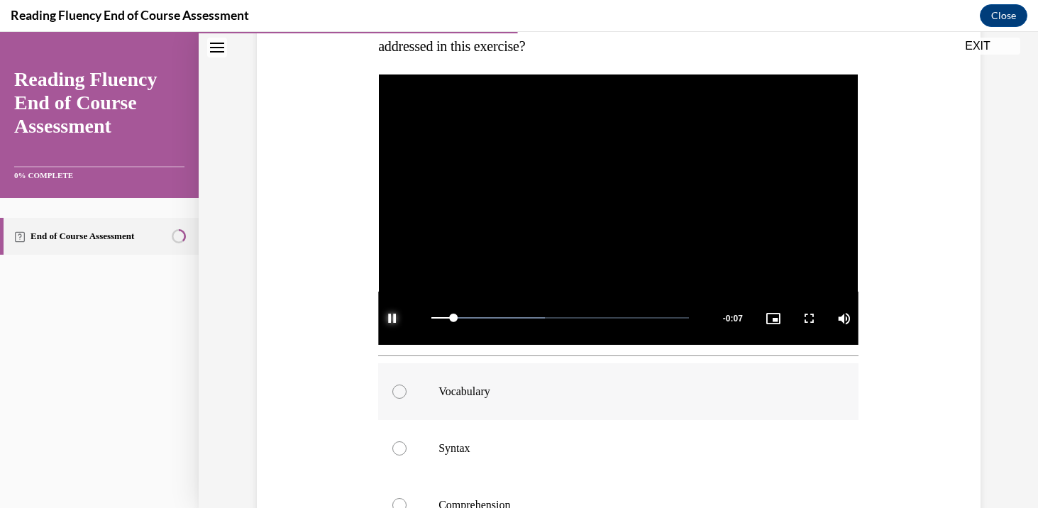
scroll to position [264, 0]
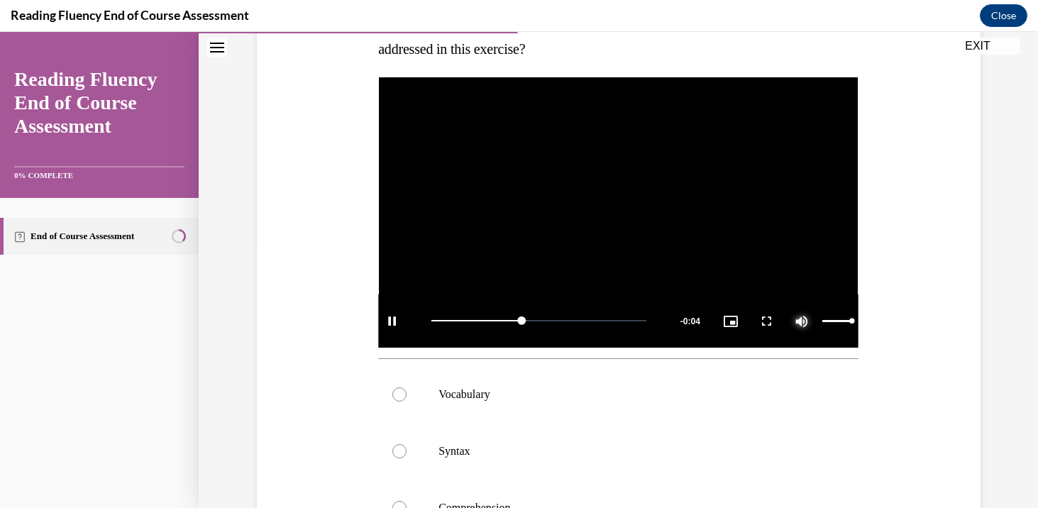
click at [794, 321] on span "Video player" at bounding box center [802, 321] width 28 height 0
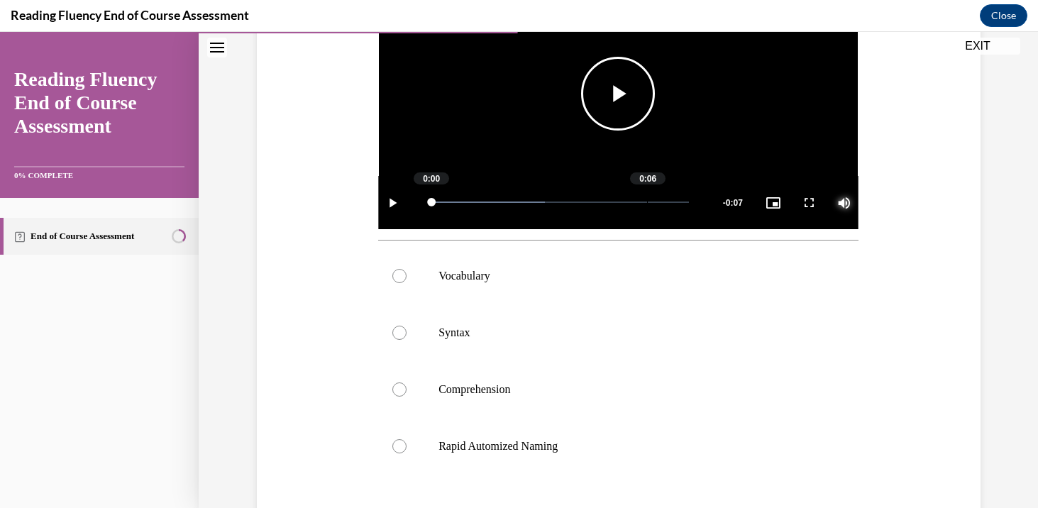
scroll to position [384, 0]
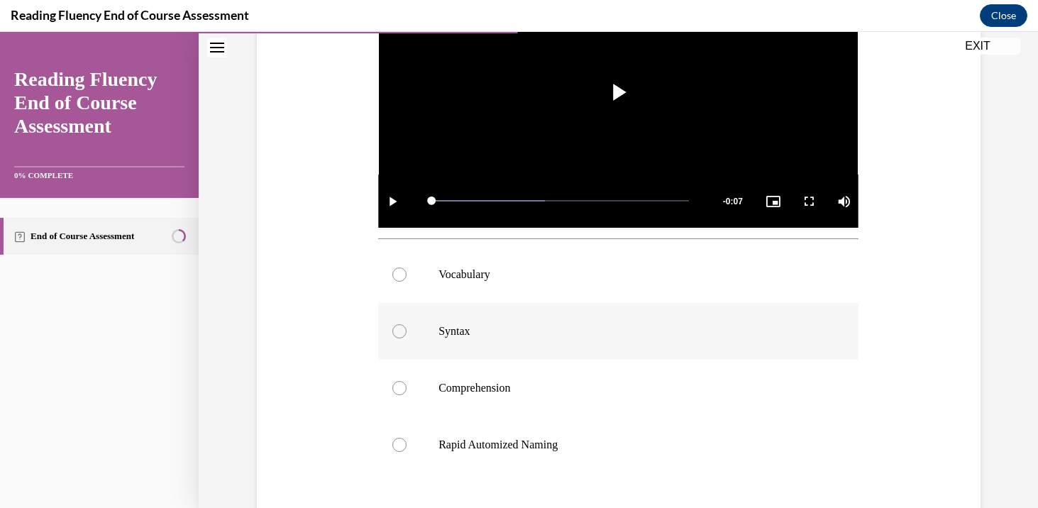
click at [620, 348] on label "Syntax" at bounding box center [618, 331] width 480 height 57
click at [407, 338] on input "Syntax" at bounding box center [399, 331] width 14 height 14
radio input "true"
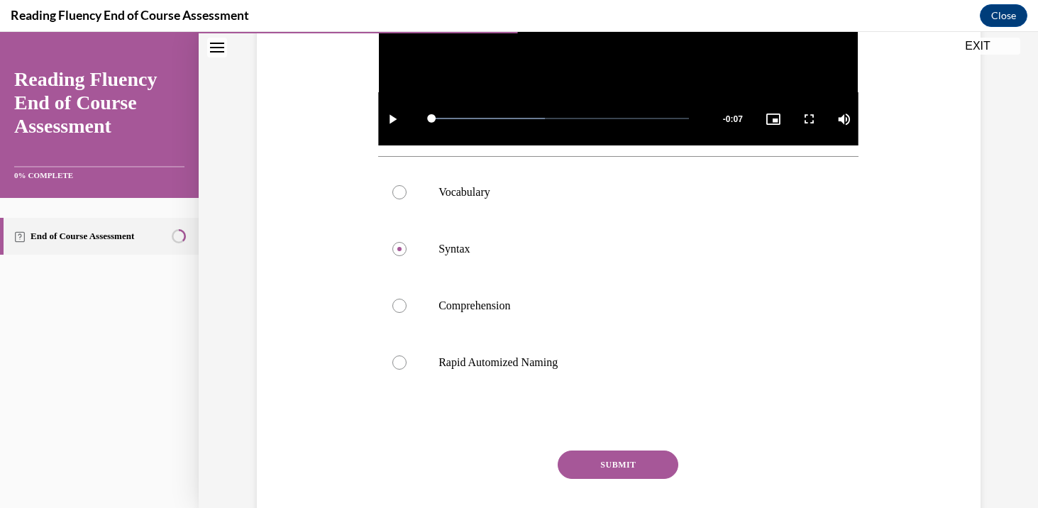
click at [650, 461] on button "SUBMIT" at bounding box center [618, 465] width 121 height 28
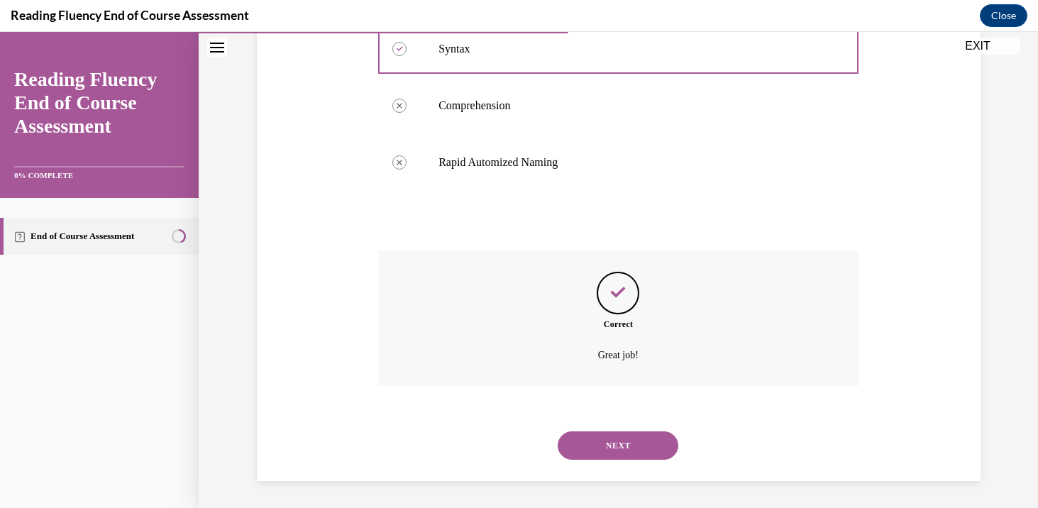
scroll to position [668, 0]
click at [640, 453] on button "NEXT" at bounding box center [618, 444] width 121 height 28
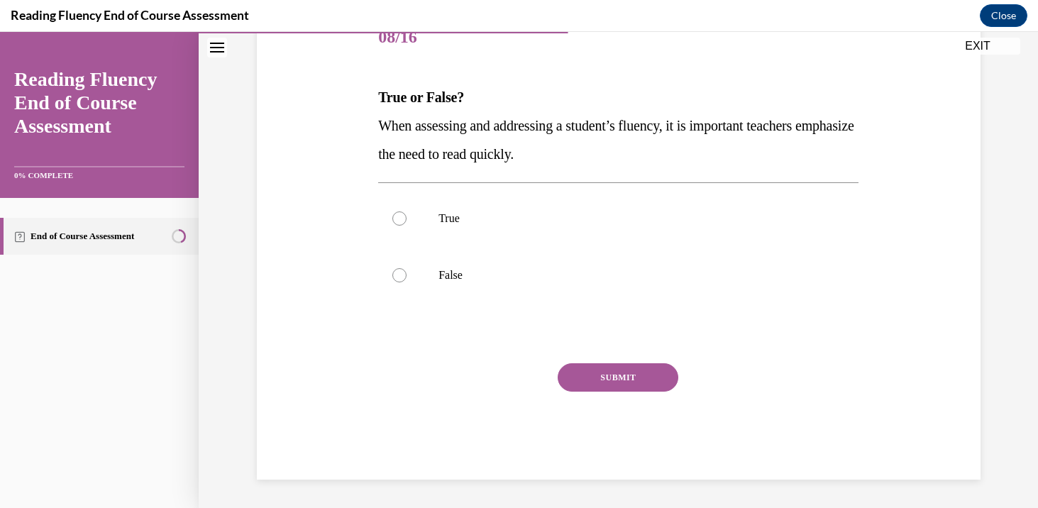
scroll to position [158, 0]
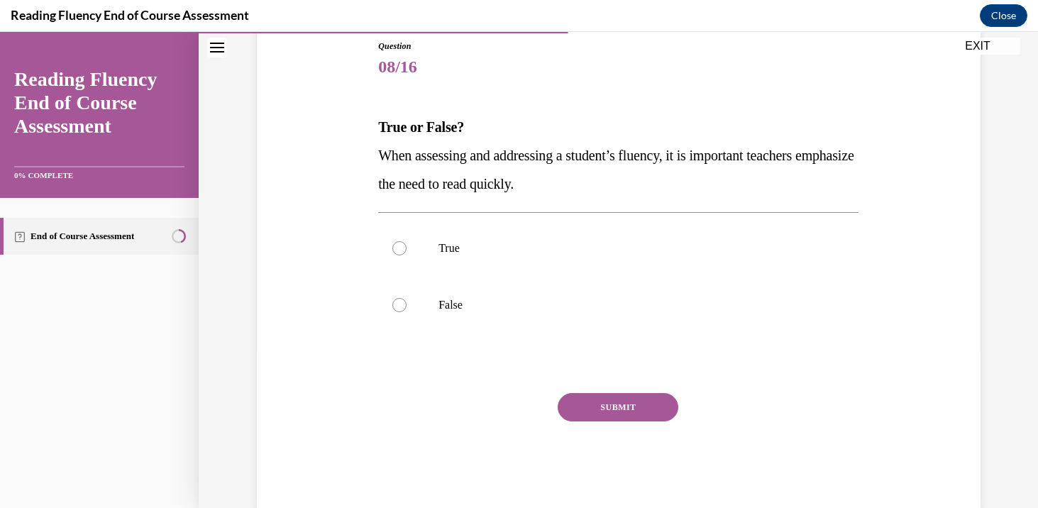
drag, startPoint x: 378, startPoint y: 158, endPoint x: 654, endPoint y: 180, distance: 276.9
click at [655, 182] on p "When assessing and addressing a student’s fluency, it is important teachers emp…" at bounding box center [618, 169] width 480 height 57
copy span "When assessing and addressing a student’s fluency, it is important teachers emp…"
click at [609, 295] on label "False" at bounding box center [618, 305] width 480 height 57
click at [407, 298] on input "False" at bounding box center [399, 305] width 14 height 14
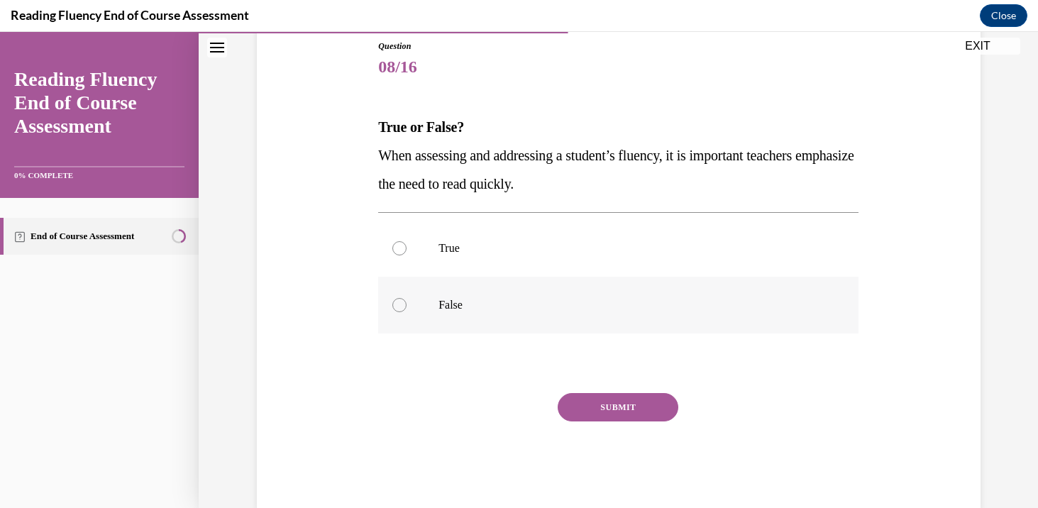
radio input "true"
click at [611, 412] on button "SUBMIT" at bounding box center [618, 407] width 121 height 28
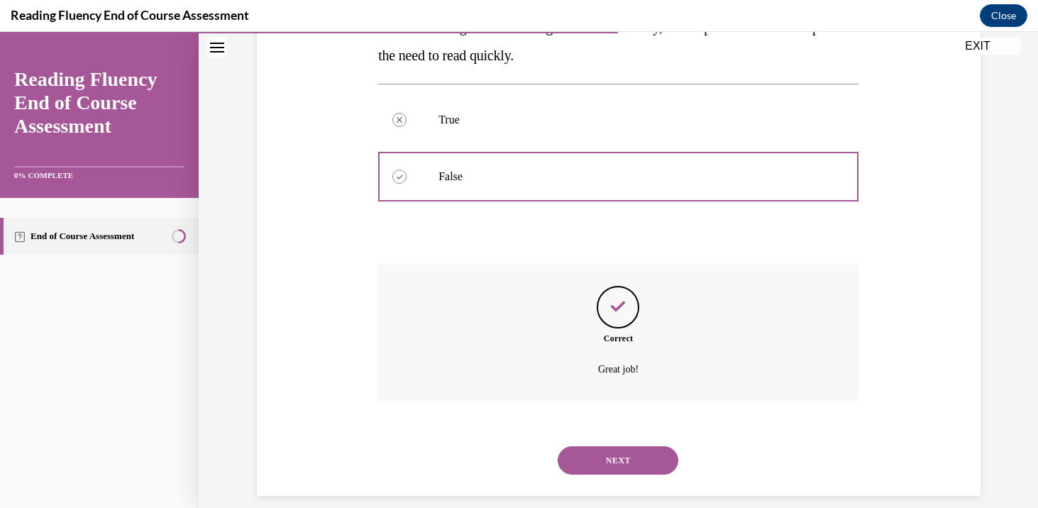
scroll to position [302, 0]
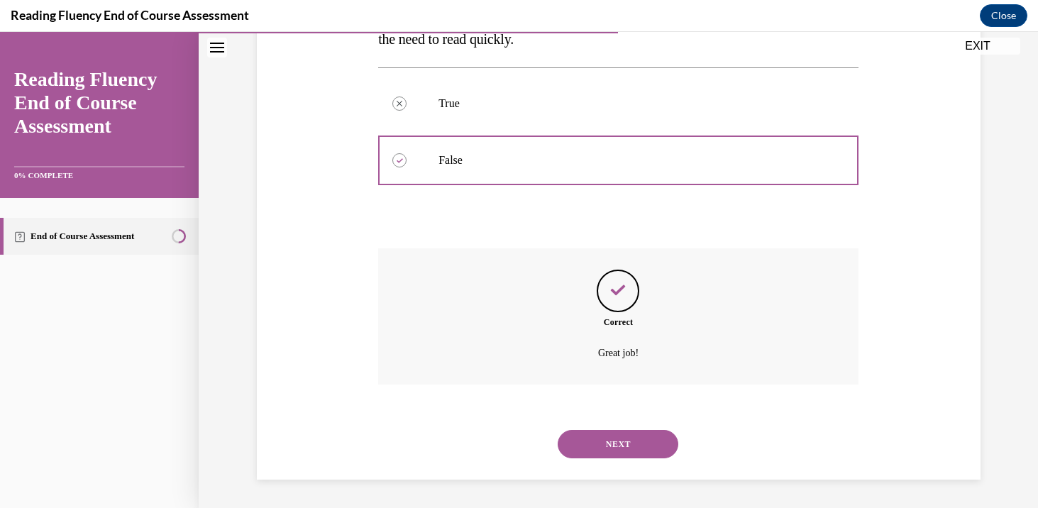
click at [609, 433] on button "NEXT" at bounding box center [618, 444] width 121 height 28
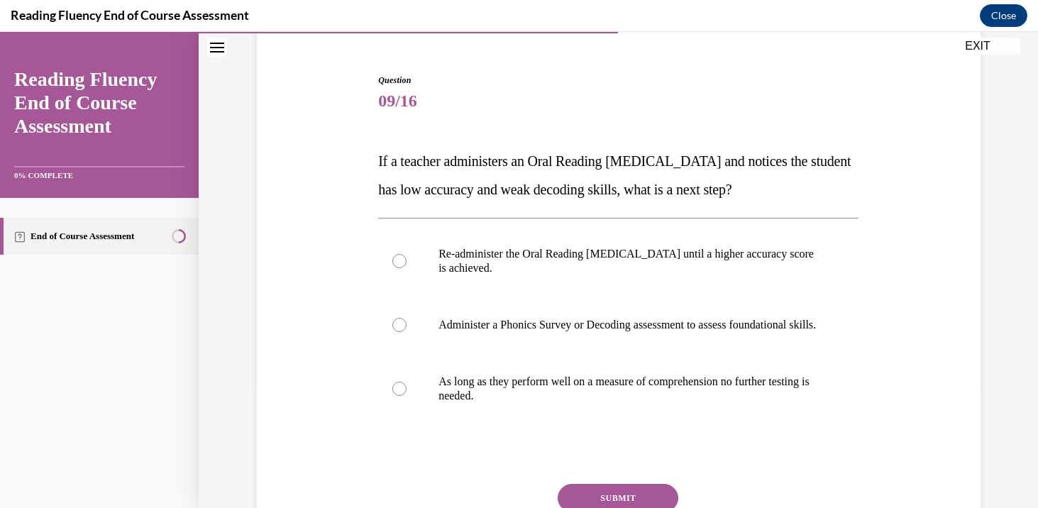
scroll to position [129, 0]
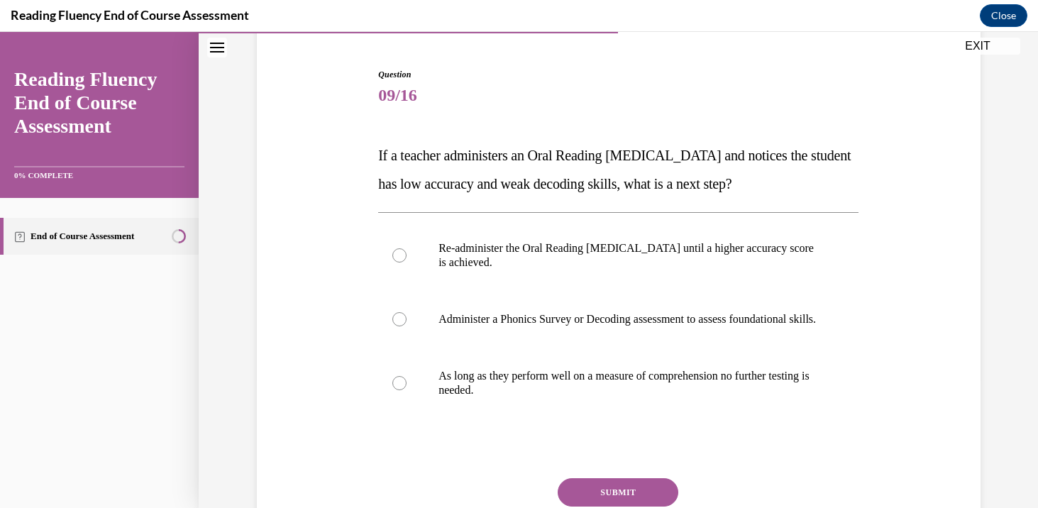
drag, startPoint x: 378, startPoint y: 157, endPoint x: 875, endPoint y: 179, distance: 497.1
click at [875, 179] on div "Question 09/16 If a teacher administers an Oral Reading Fluency assessment and …" at bounding box center [618, 310] width 731 height 569
copy span "If a teacher administers an Oral Reading Fluency assessment and notices the stu…"
click at [615, 326] on p "Administer a Phonics Survey or Decoding assessment to assess foundational skill…" at bounding box center [630, 319] width 385 height 14
click at [407, 326] on input "Administer a Phonics Survey or Decoding assessment to assess foundational skill…" at bounding box center [399, 319] width 14 height 14
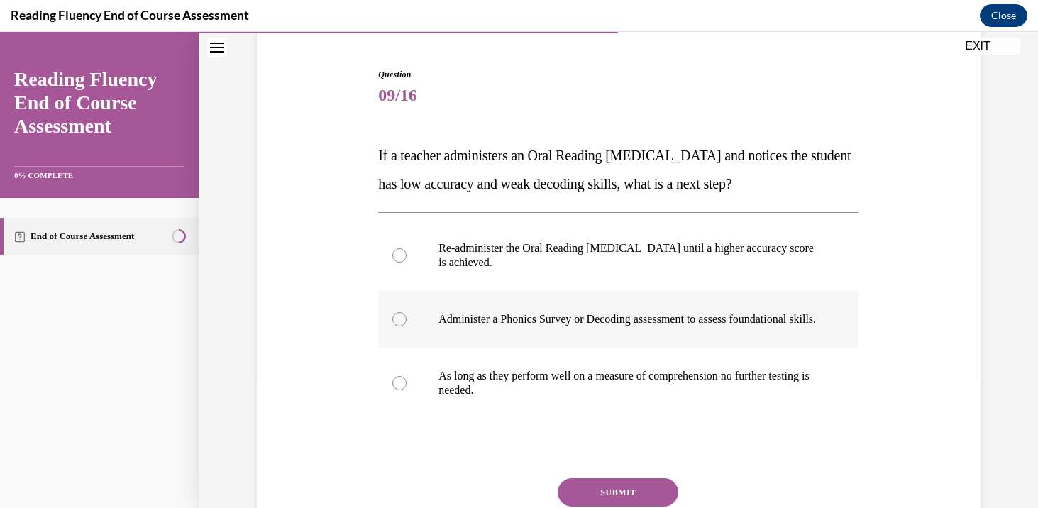
radio input "true"
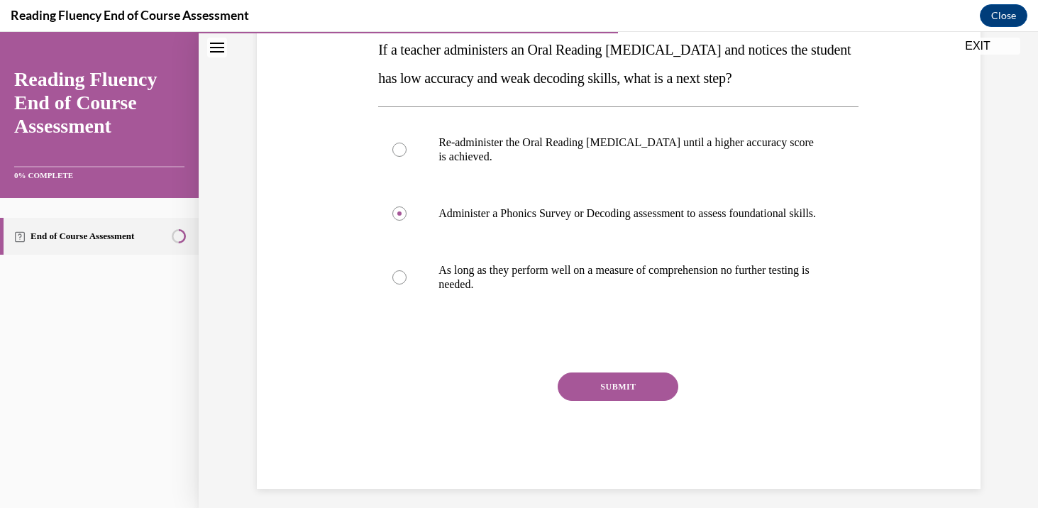
click at [626, 401] on button "SUBMIT" at bounding box center [618, 386] width 121 height 28
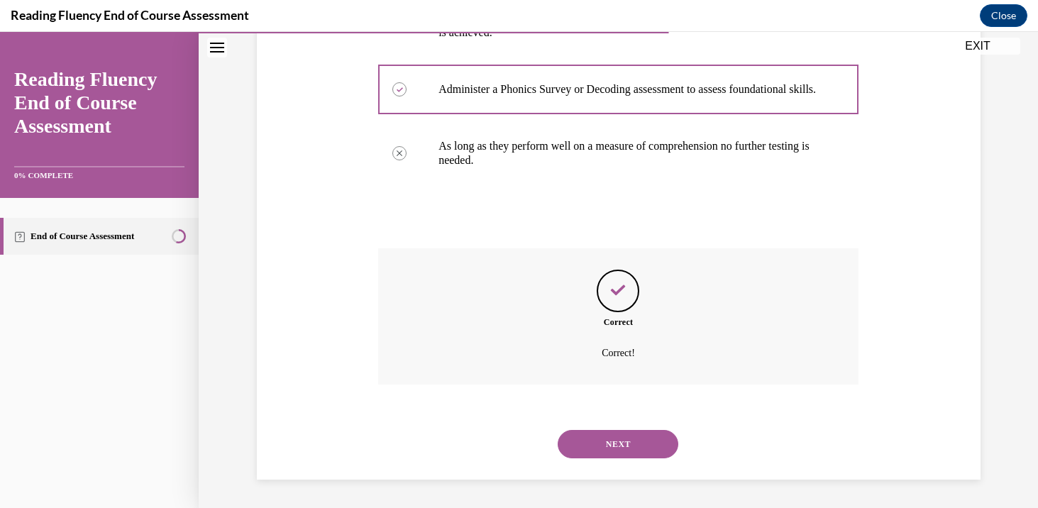
click at [625, 444] on button "NEXT" at bounding box center [618, 444] width 121 height 28
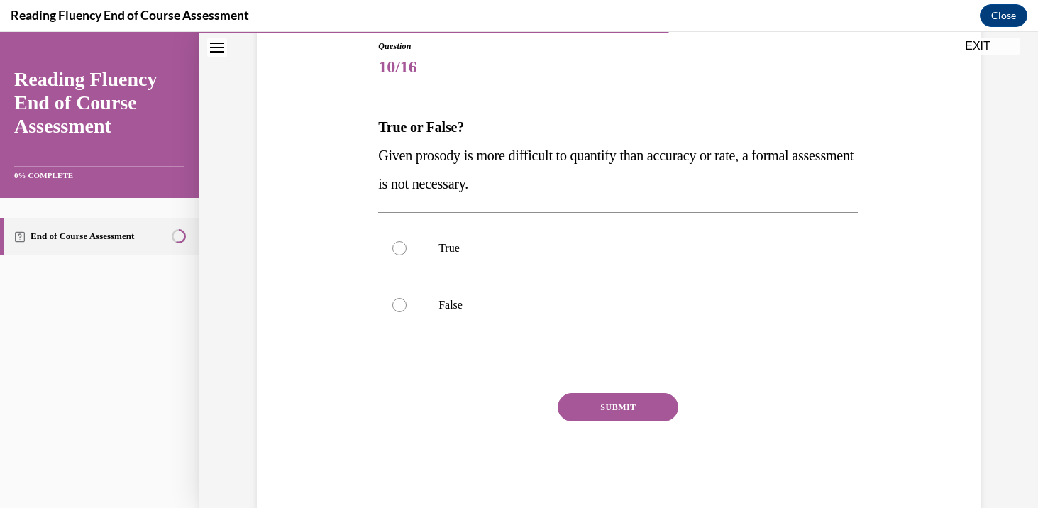
drag, startPoint x: 375, startPoint y: 155, endPoint x: 573, endPoint y: 187, distance: 199.9
click at [573, 187] on div "Question 10/16 True or False? Given prosody is more difficult to quantify than …" at bounding box center [618, 263] width 487 height 491
copy span "Given prosody is more difficult to quantify than accuracy or rate, a formal ass…"
click at [600, 262] on label "True" at bounding box center [618, 248] width 480 height 57
click at [407, 255] on input "True" at bounding box center [399, 248] width 14 height 14
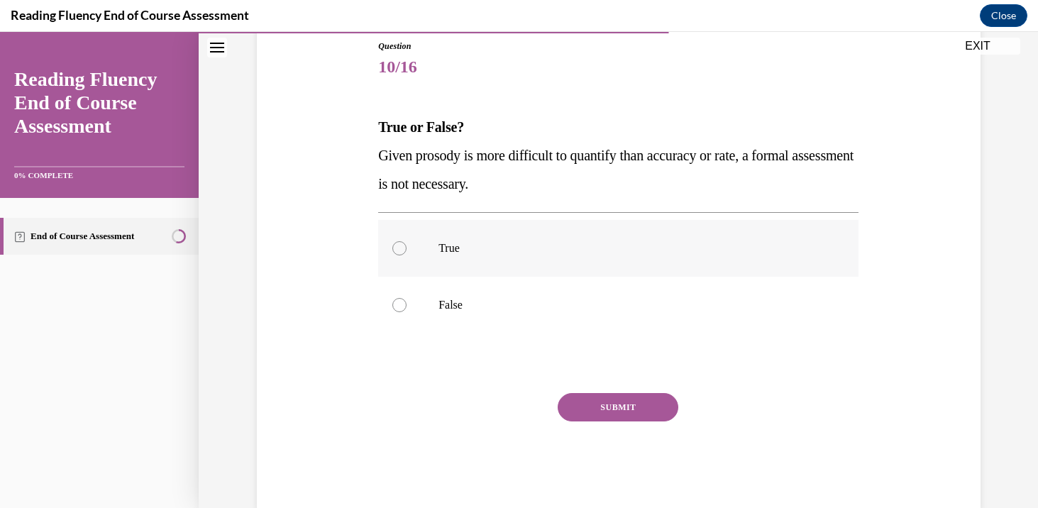
radio input "true"
click at [614, 399] on button "SUBMIT" at bounding box center [618, 407] width 121 height 28
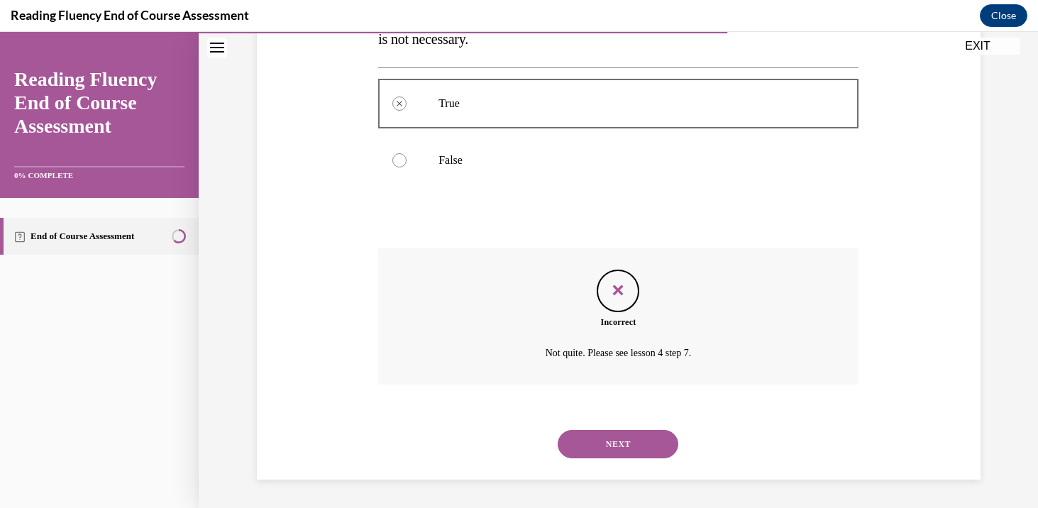
click at [629, 442] on button "NEXT" at bounding box center [618, 444] width 121 height 28
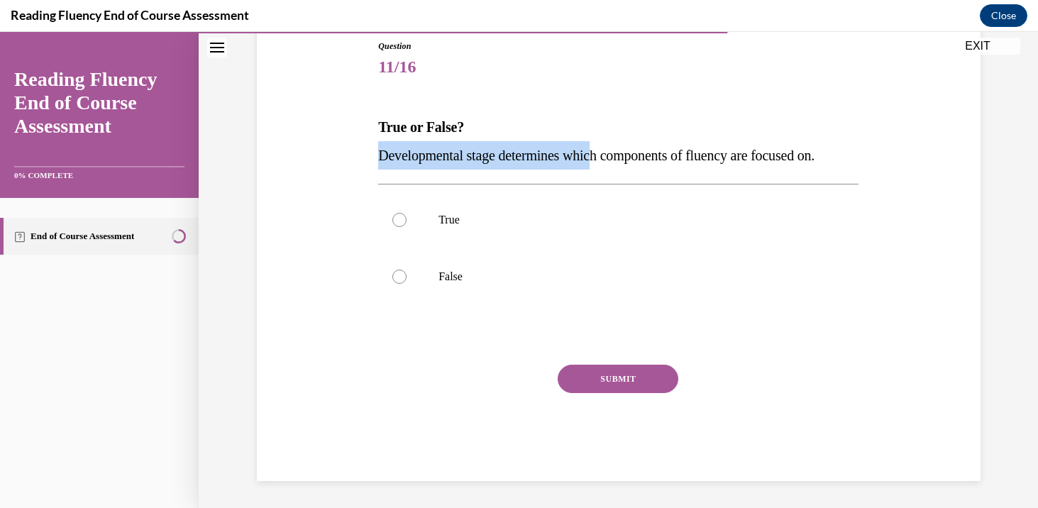
scroll to position [159, 0]
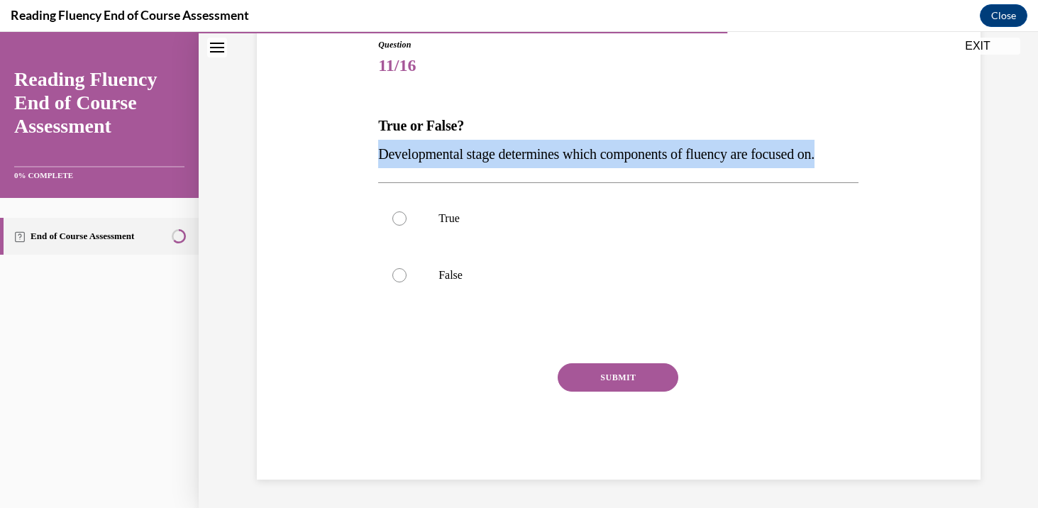
drag, startPoint x: 380, startPoint y: 160, endPoint x: 946, endPoint y: 155, distance: 566.9
click at [946, 155] on div "Question 11/16 True or False? Developmental stage determines which components o…" at bounding box center [618, 238] width 731 height 484
copy span "Developmental stage determines which components of fluency are focused on."
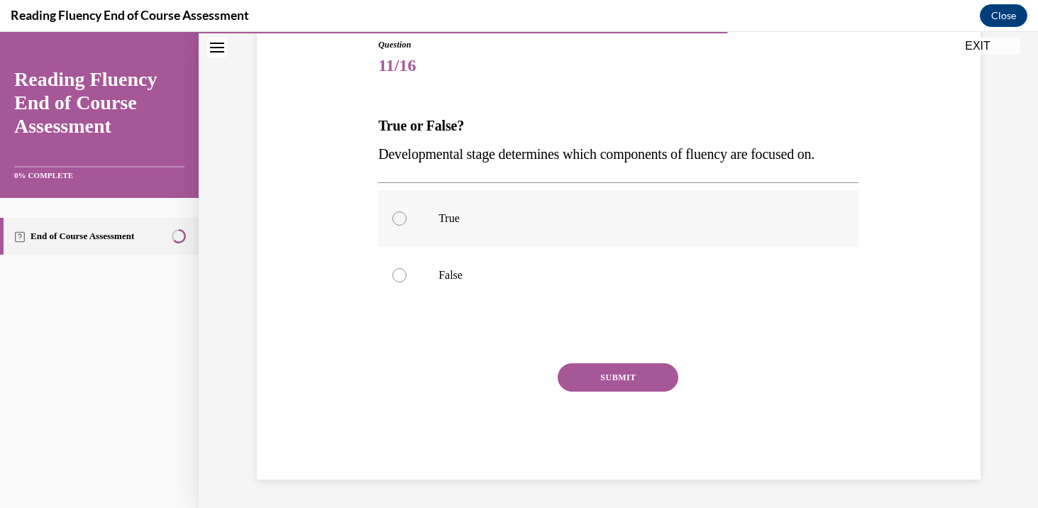
click at [593, 245] on label "True" at bounding box center [618, 218] width 480 height 57
click at [407, 226] on input "True" at bounding box center [399, 218] width 14 height 14
radio input "true"
click at [608, 367] on button "SUBMIT" at bounding box center [618, 377] width 121 height 28
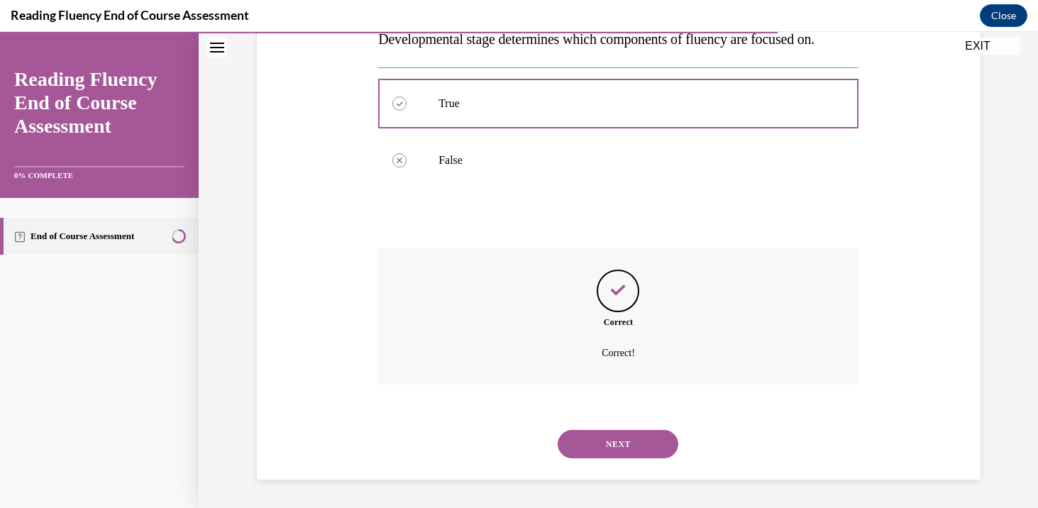
click at [634, 444] on button "NEXT" at bounding box center [618, 444] width 121 height 28
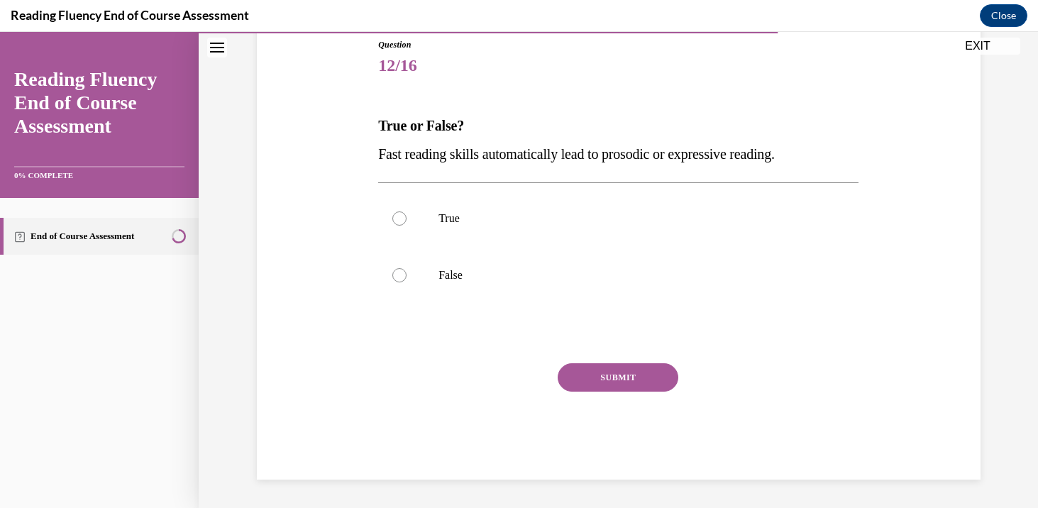
drag, startPoint x: 382, startPoint y: 160, endPoint x: 841, endPoint y: 155, distance: 459.8
click at [844, 157] on p "Fast reading skills automatically lead to prosodic or expressive reading." at bounding box center [618, 154] width 480 height 28
drag, startPoint x: 379, startPoint y: 155, endPoint x: 887, endPoint y: 155, distance: 508.0
click at [888, 157] on div "Question 12/16 True or False? Fast reading skills automatically lead to prosodi…" at bounding box center [618, 238] width 731 height 484
copy span "Fast reading skills automatically lead to prosodic or expressive reading."
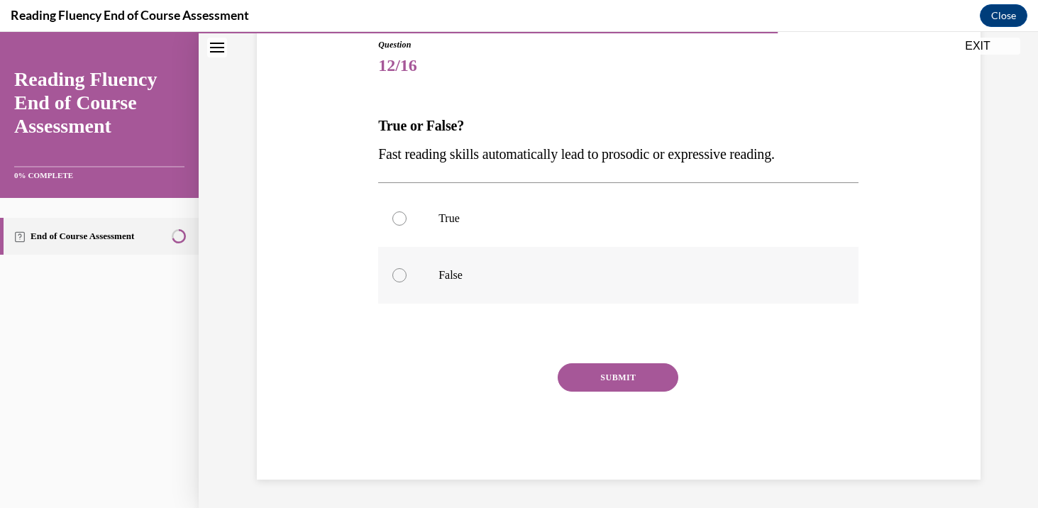
click at [492, 287] on label "False" at bounding box center [618, 275] width 480 height 57
click at [407, 282] on input "False" at bounding box center [399, 275] width 14 height 14
radio input "true"
click at [620, 378] on button "SUBMIT" at bounding box center [618, 377] width 121 height 28
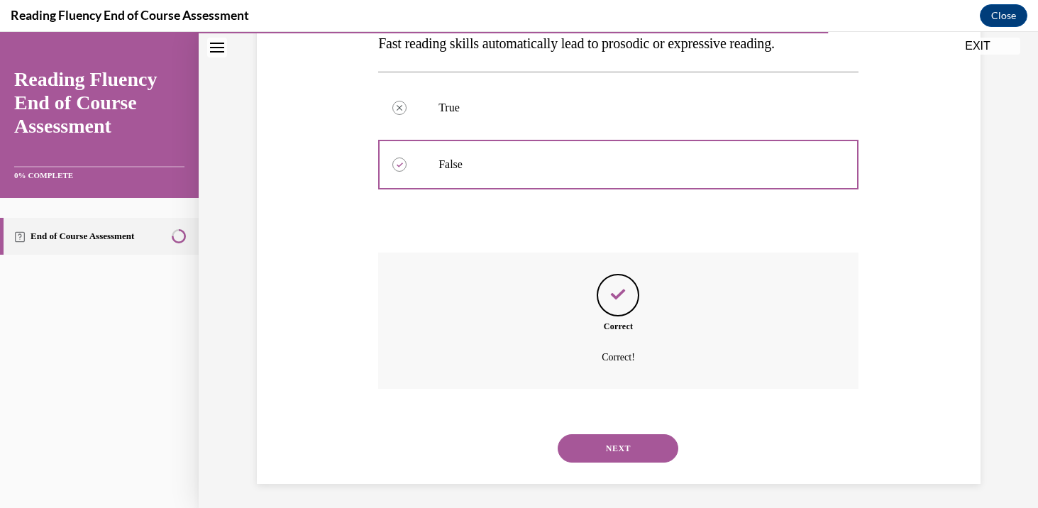
scroll to position [274, 0]
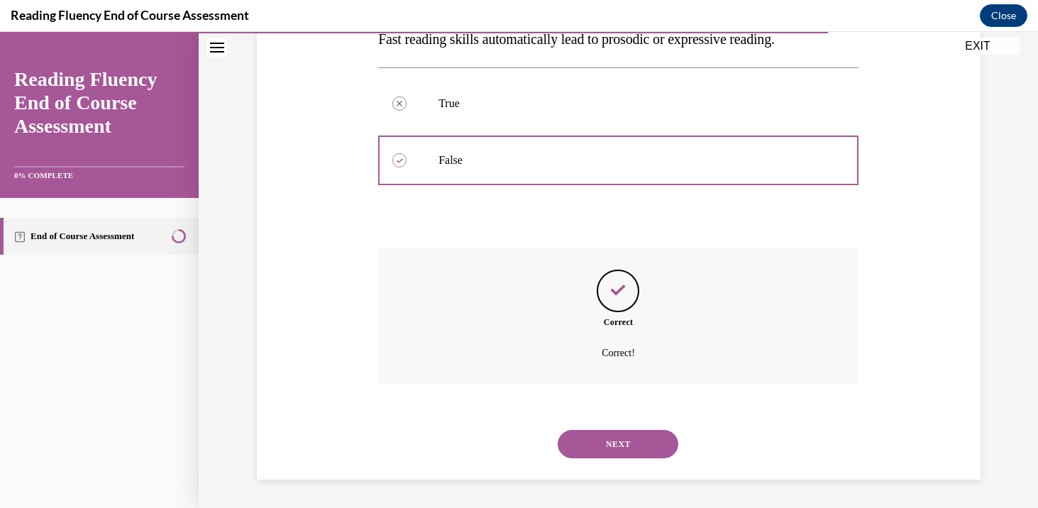
click at [612, 449] on button "NEXT" at bounding box center [618, 444] width 121 height 28
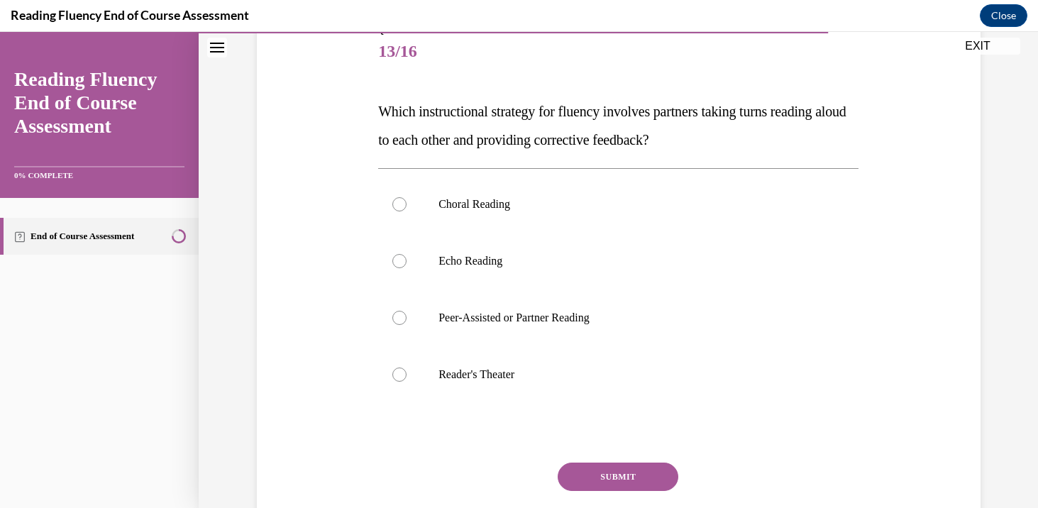
scroll to position [160, 0]
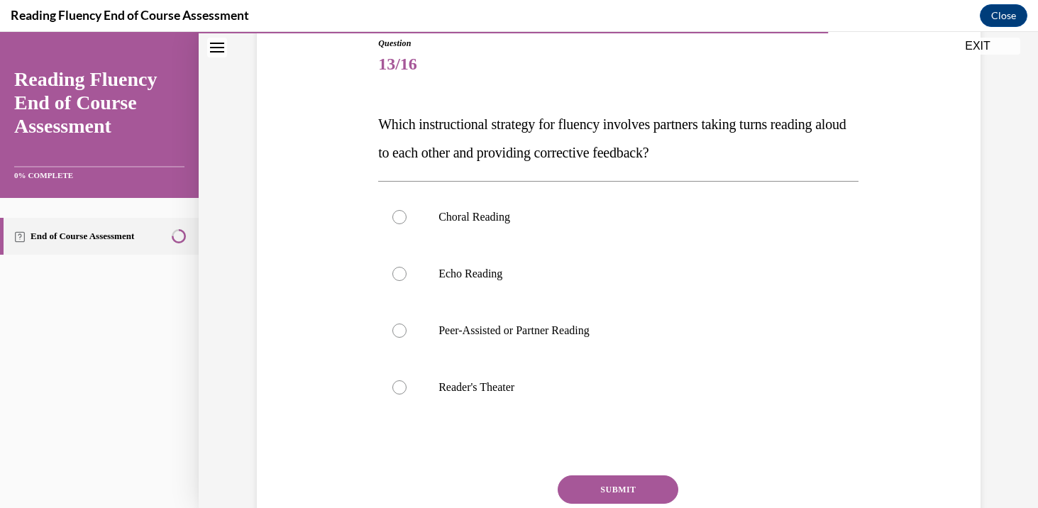
drag, startPoint x: 380, startPoint y: 122, endPoint x: 753, endPoint y: 153, distance: 373.7
click at [753, 153] on p "Which instructional strategy for fluency involves partners taking turns reading…" at bounding box center [618, 138] width 480 height 57
click at [560, 350] on label "Peer-Assisted or Partner Reading" at bounding box center [618, 330] width 480 height 57
click at [407, 338] on input "Peer-Assisted or Partner Reading" at bounding box center [399, 331] width 14 height 14
radio input "true"
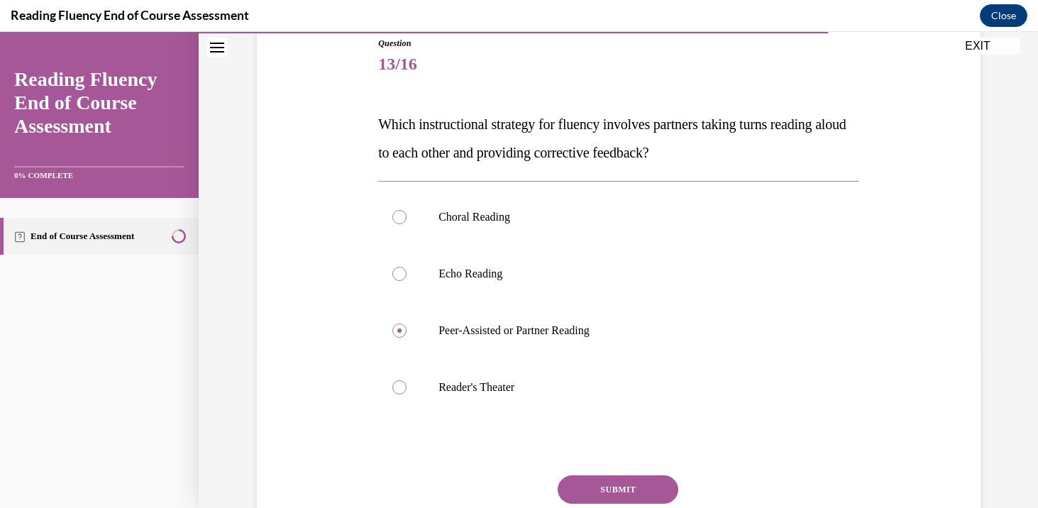
click at [619, 489] on button "SUBMIT" at bounding box center [618, 489] width 121 height 28
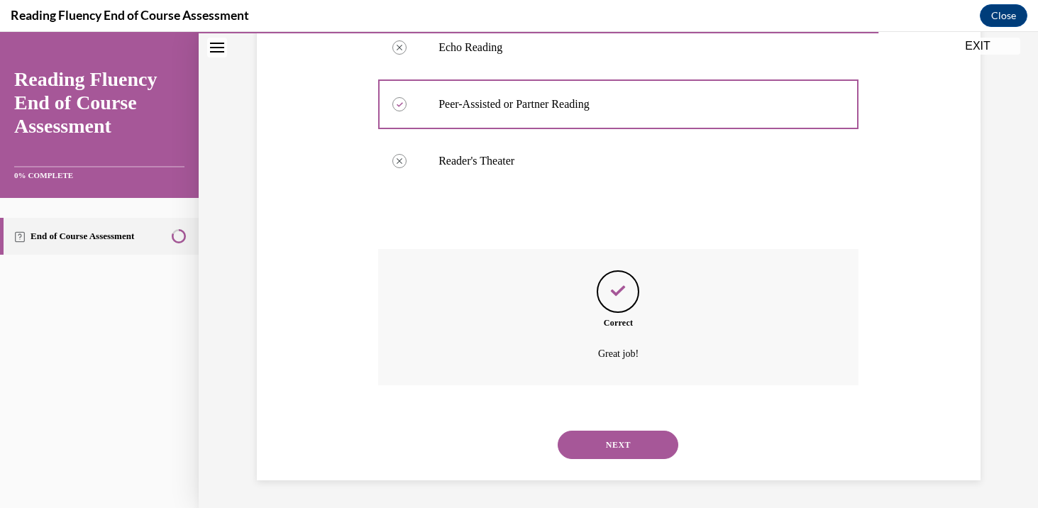
scroll to position [387, 0]
click at [617, 448] on button "NEXT" at bounding box center [618, 444] width 121 height 28
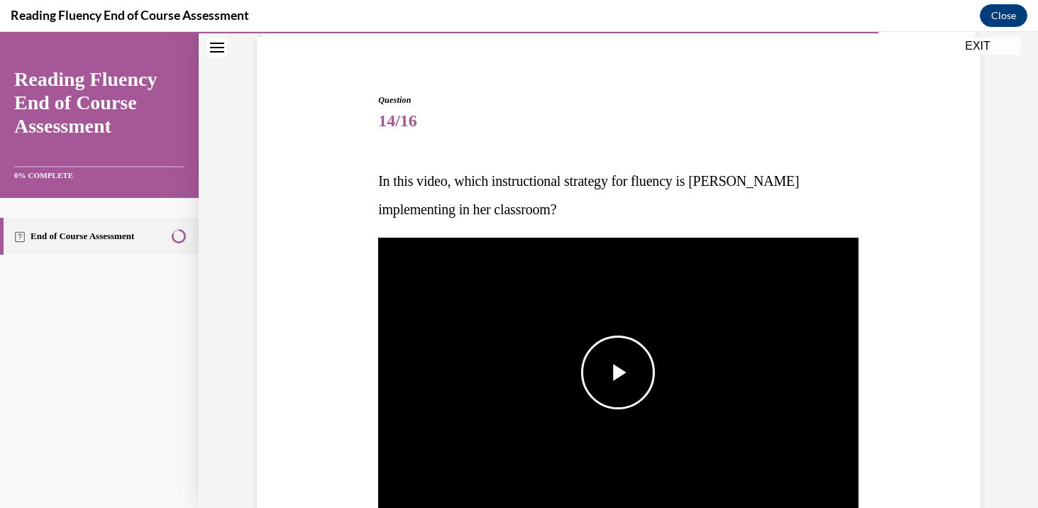
click at [618, 372] on span "Video player" at bounding box center [618, 372] width 0 height 0
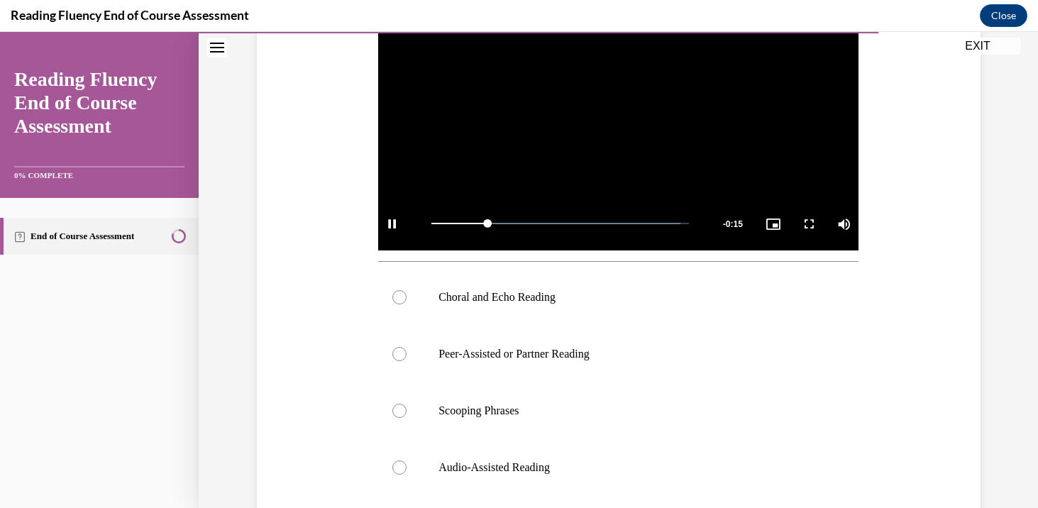
scroll to position [365, 0]
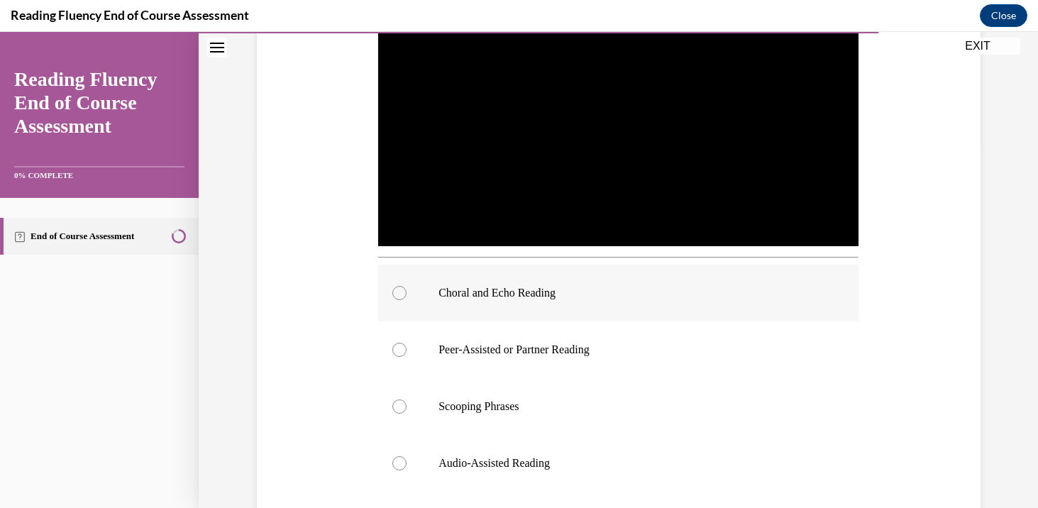
click at [646, 306] on label "Choral and Echo Reading" at bounding box center [618, 293] width 480 height 57
click at [407, 300] on input "Choral and Echo Reading" at bounding box center [399, 293] width 14 height 14
radio input "true"
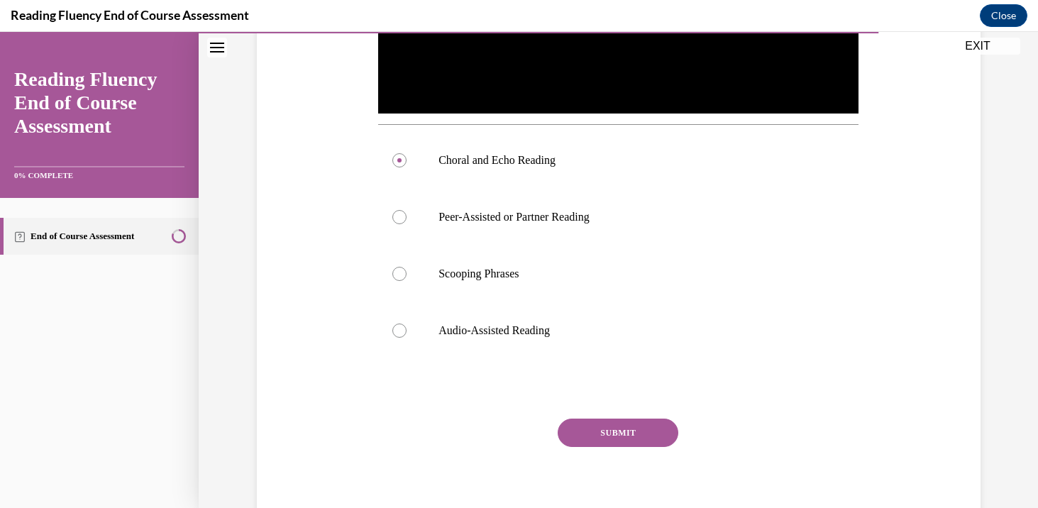
click at [637, 458] on div "SUBMIT" at bounding box center [618, 454] width 480 height 71
click at [638, 445] on button "SUBMIT" at bounding box center [618, 433] width 121 height 28
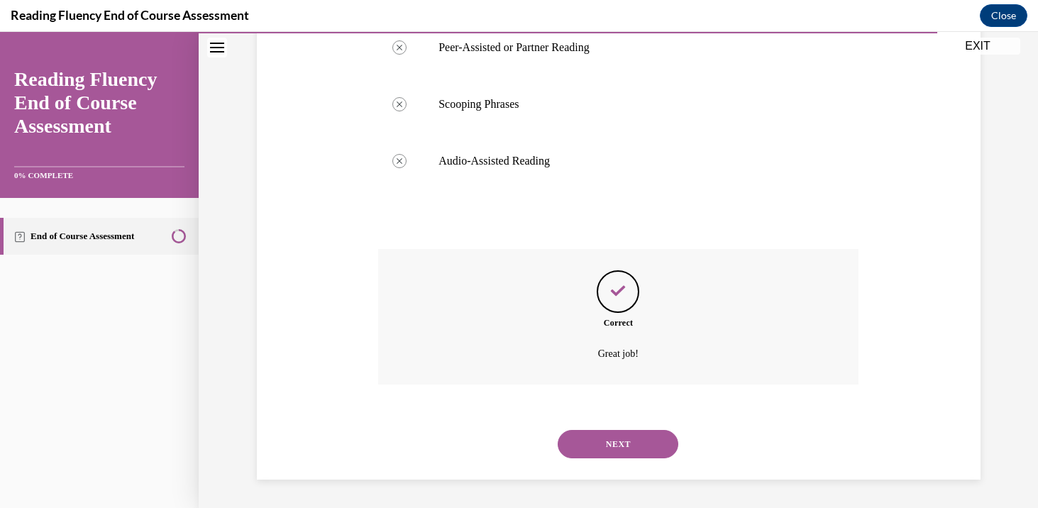
scroll to position [668, 0]
click at [634, 443] on button "NEXT" at bounding box center [618, 444] width 121 height 28
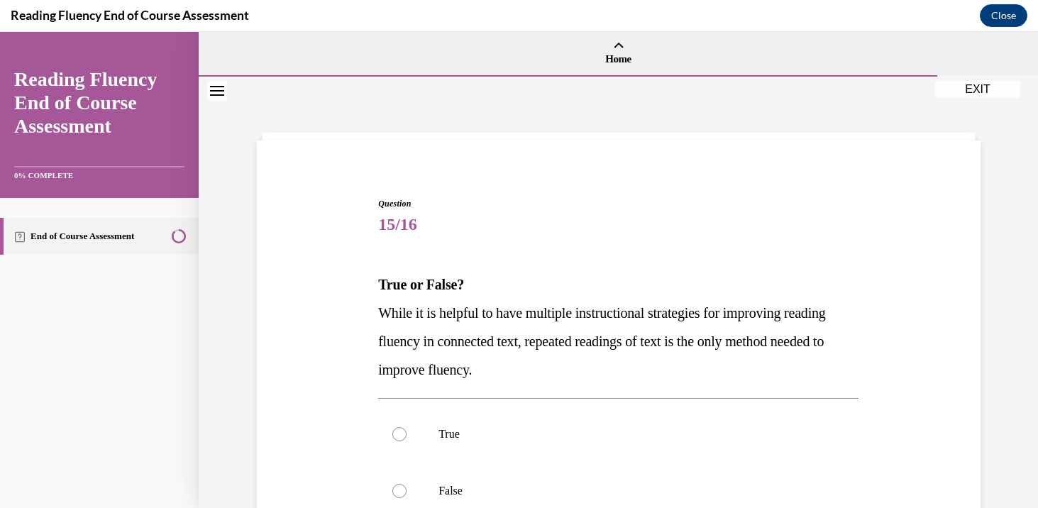
scroll to position [116, 0]
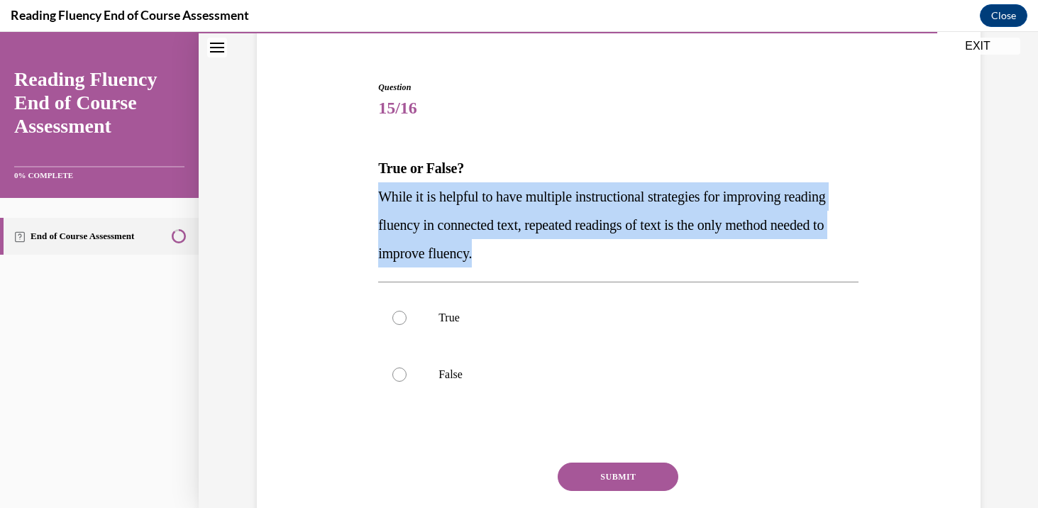
drag, startPoint x: 385, startPoint y: 197, endPoint x: 564, endPoint y: 257, distance: 189.1
click at [564, 257] on p "While it is helpful to have multiple instructional strategies for improving rea…" at bounding box center [618, 224] width 480 height 85
click at [521, 394] on label "False" at bounding box center [618, 374] width 480 height 57
click at [407, 382] on input "False" at bounding box center [399, 375] width 14 height 14
radio input "true"
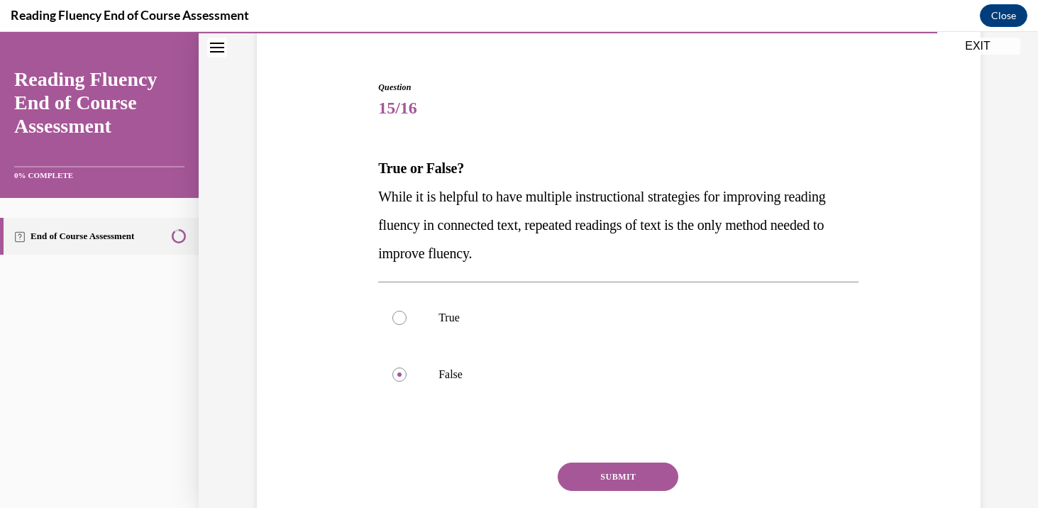
click at [614, 477] on button "SUBMIT" at bounding box center [618, 477] width 121 height 28
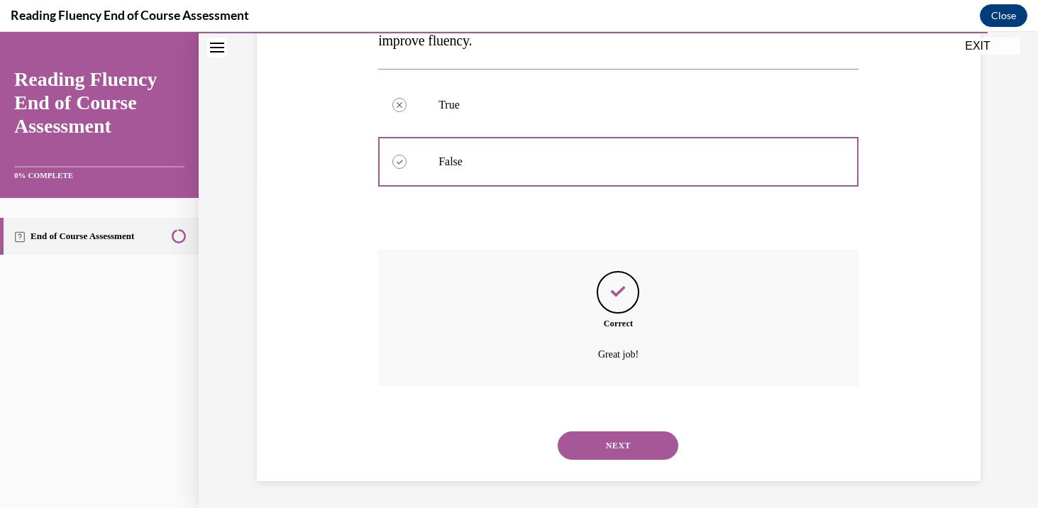
scroll to position [331, 0]
click at [617, 443] on button "NEXT" at bounding box center [618, 444] width 121 height 28
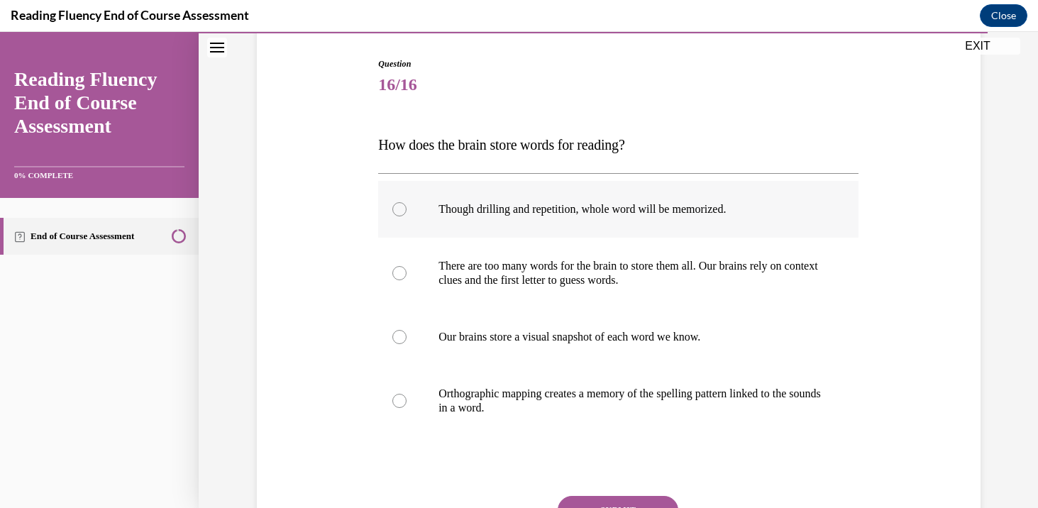
scroll to position [140, 0]
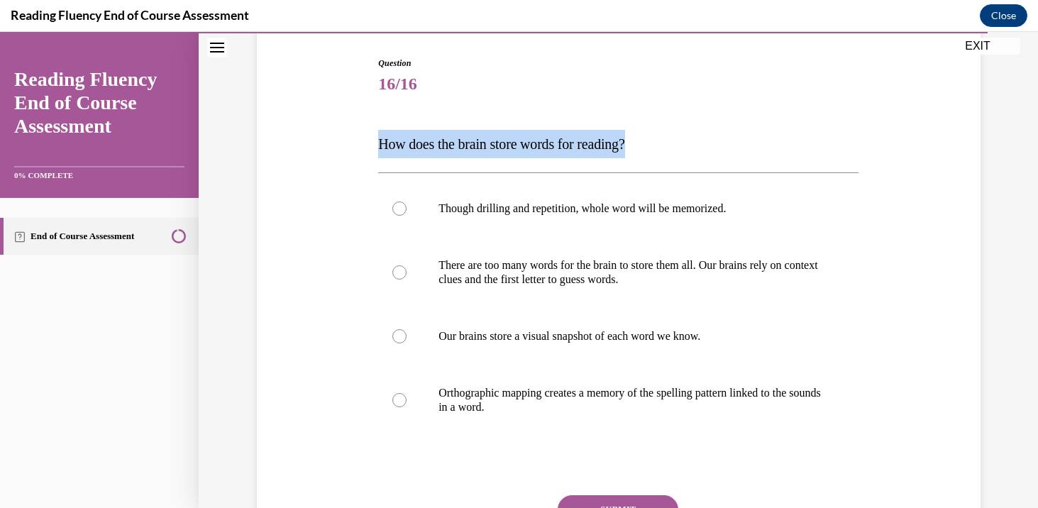
drag, startPoint x: 374, startPoint y: 143, endPoint x: 673, endPoint y: 147, distance: 298.7
click at [673, 147] on div "Question 16/16 How does the brain store words for reading? Though drilling and …" at bounding box center [618, 323] width 487 height 576
click at [619, 387] on p "Orthographic mapping creates a memory of the spelling pattern linked to the sou…" at bounding box center [630, 400] width 385 height 28
click at [407, 393] on input "Orthographic mapping creates a memory of the spelling pattern linked to the sou…" at bounding box center [399, 400] width 14 height 14
radio input "true"
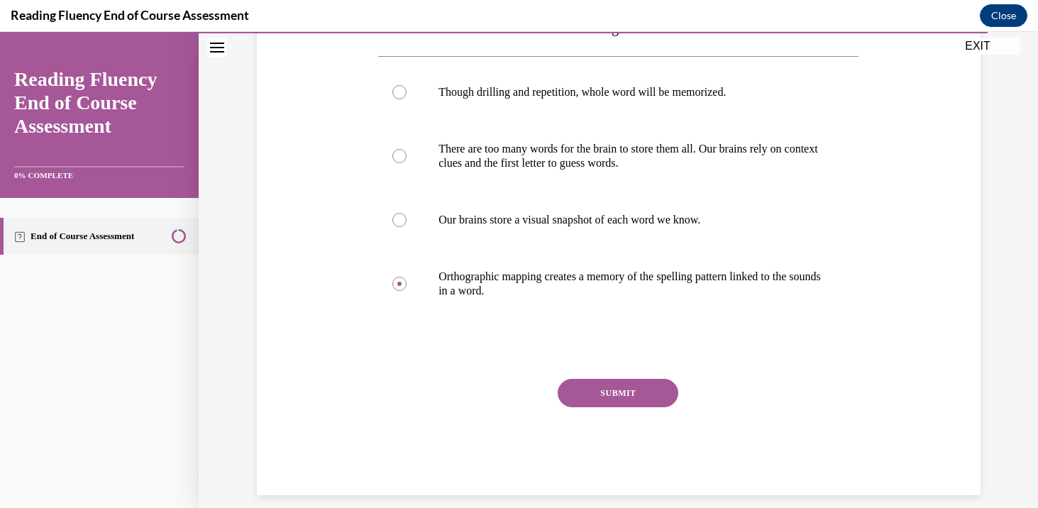
scroll to position [260, 0]
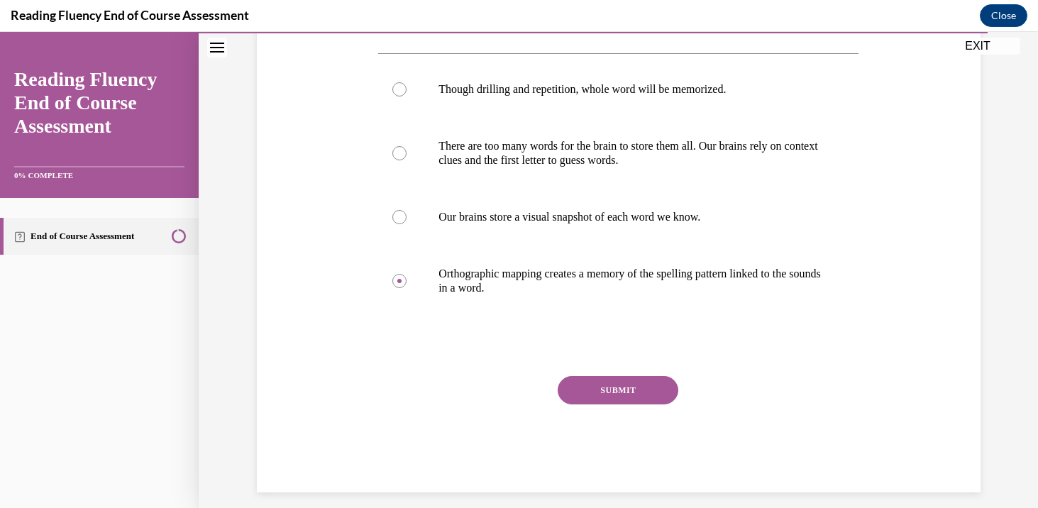
click at [645, 406] on div "SUBMIT" at bounding box center [618, 411] width 480 height 71
click at [639, 392] on button "SUBMIT" at bounding box center [618, 390] width 121 height 28
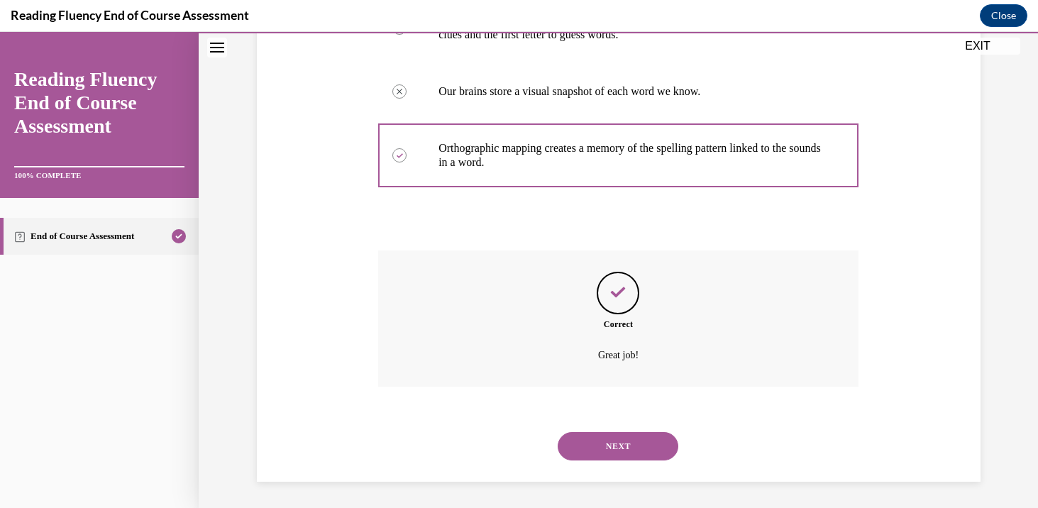
scroll to position [387, 0]
click at [643, 448] on button "NEXT" at bounding box center [618, 444] width 121 height 28
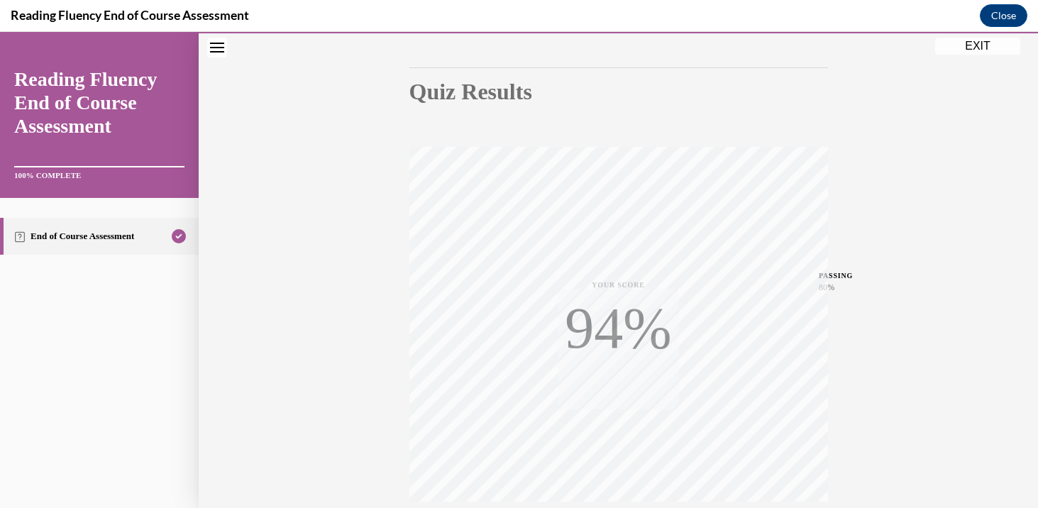
scroll to position [251, 0]
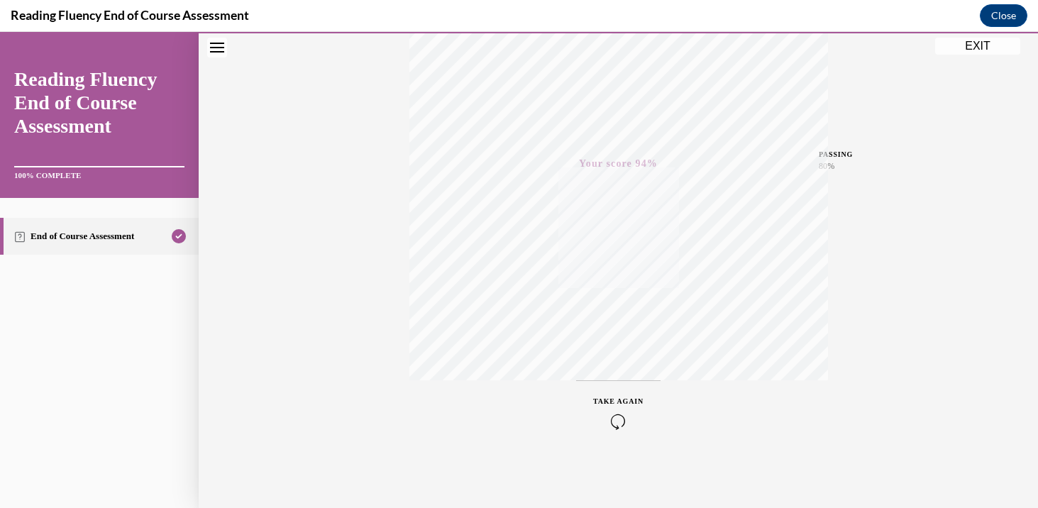
click at [972, 50] on button "EXIT" at bounding box center [977, 46] width 85 height 17
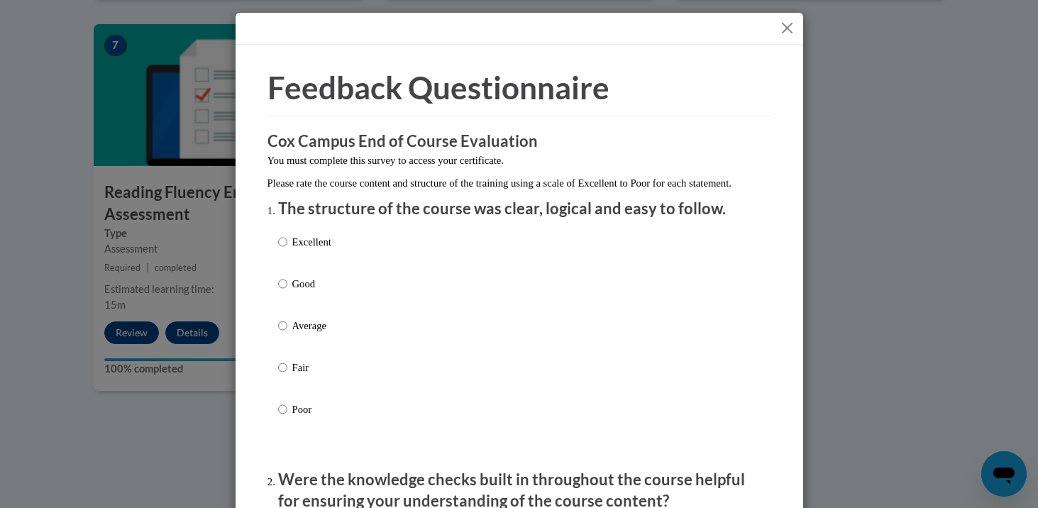
scroll to position [57, 0]
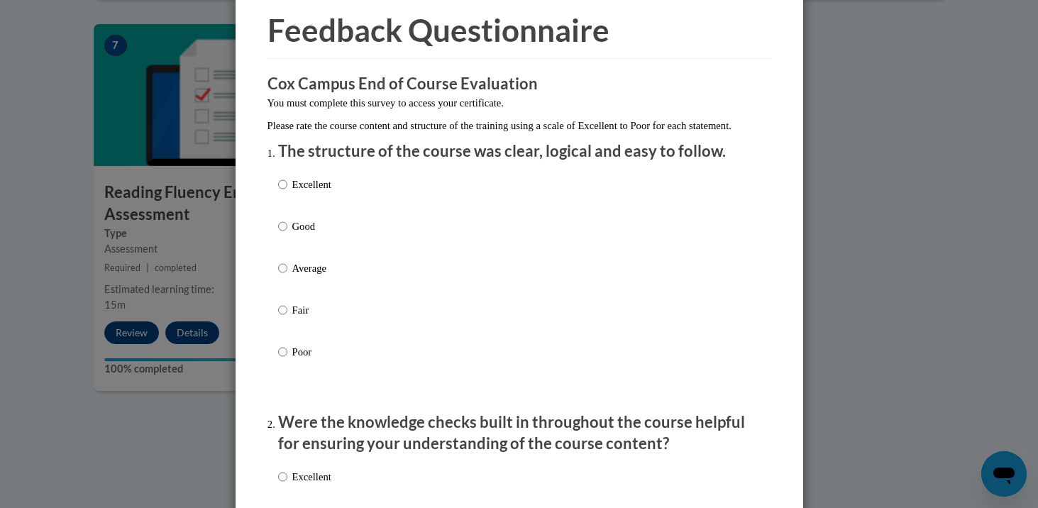
click at [420, 211] on div "Excellent Good Average Fair Poor" at bounding box center [519, 285] width 482 height 231
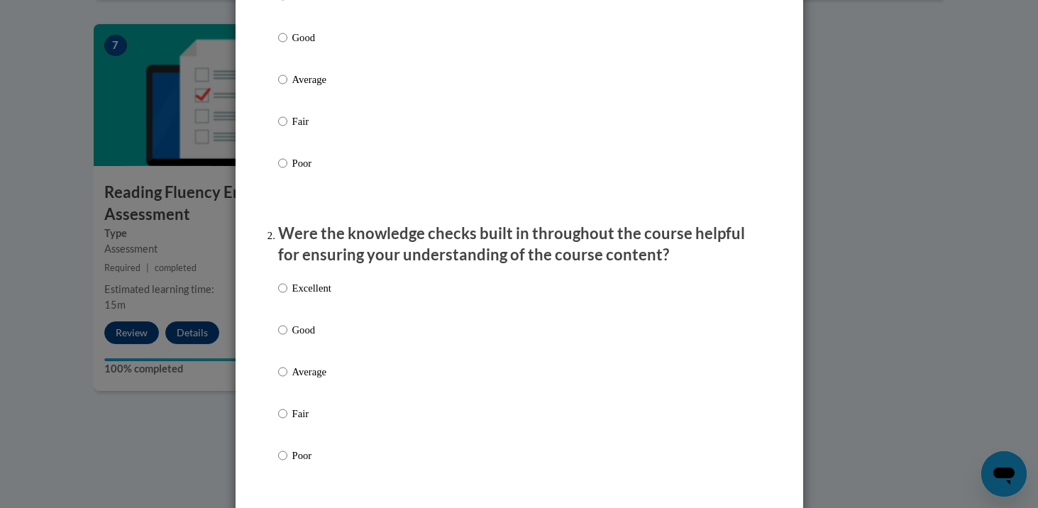
click at [296, 311] on label "Excellent" at bounding box center [304, 299] width 53 height 38
click at [287, 296] on input "Excellent" at bounding box center [282, 288] width 9 height 16
radio input "true"
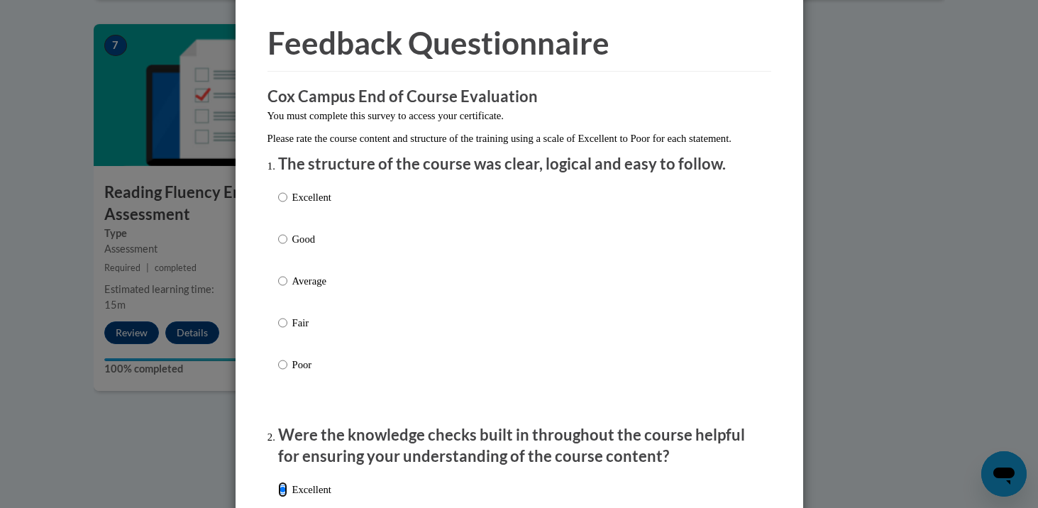
scroll to position [0, 0]
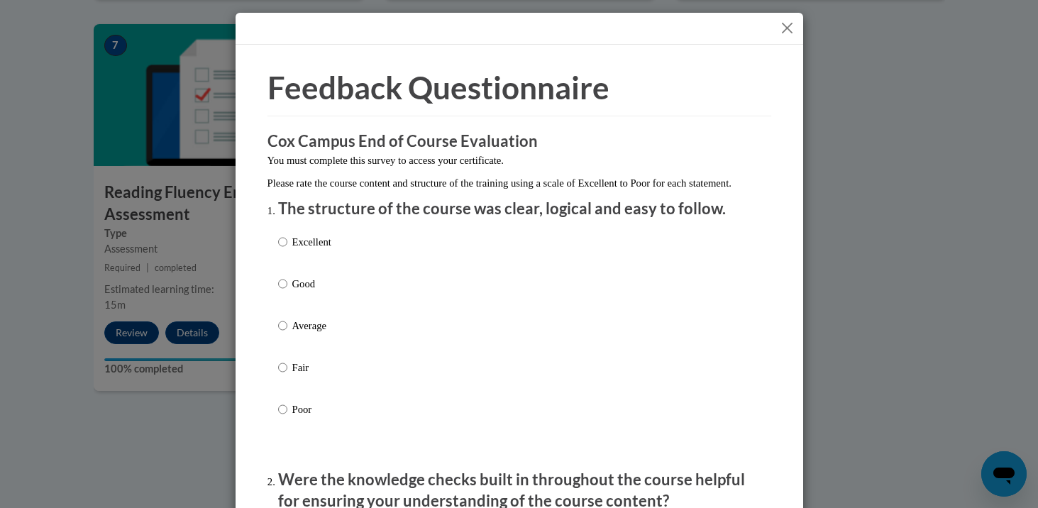
click at [790, 24] on button "Close" at bounding box center [787, 28] width 18 height 18
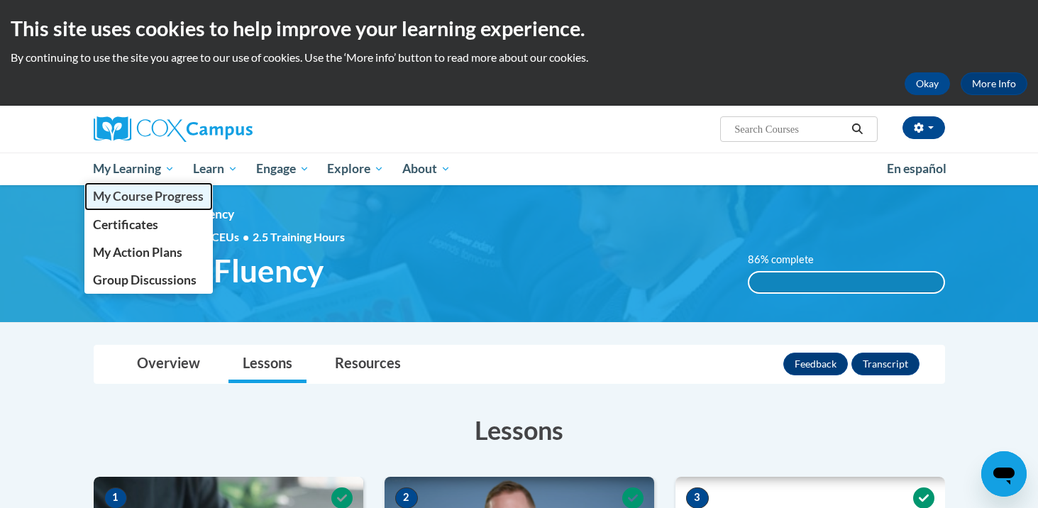
click at [150, 202] on span "My Course Progress" at bounding box center [148, 196] width 111 height 15
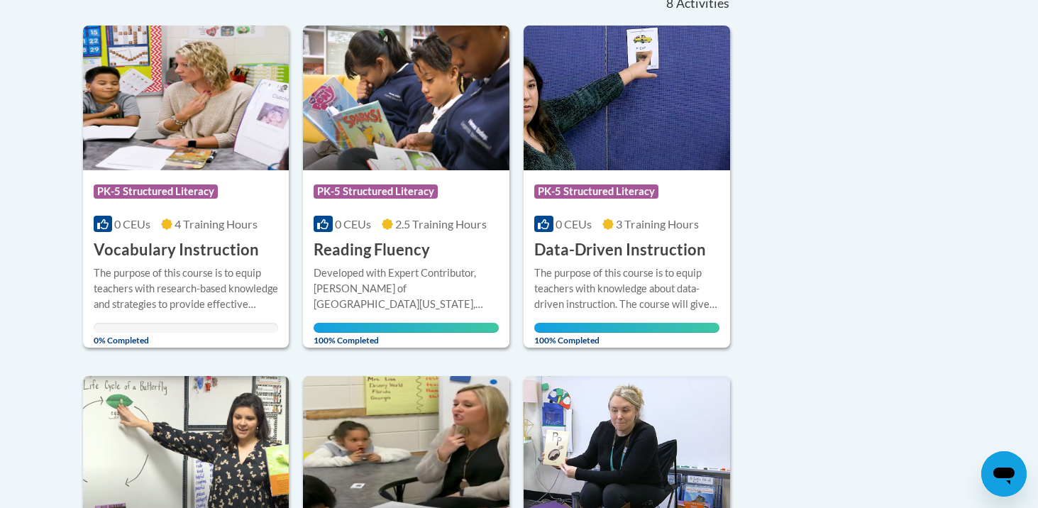
scroll to position [250, 0]
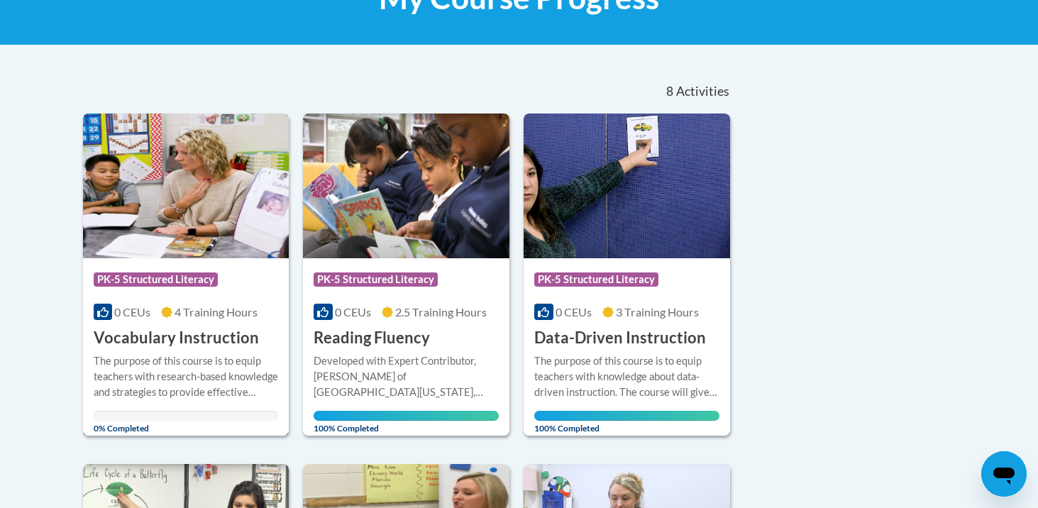
click at [236, 231] on img at bounding box center [186, 186] width 206 height 145
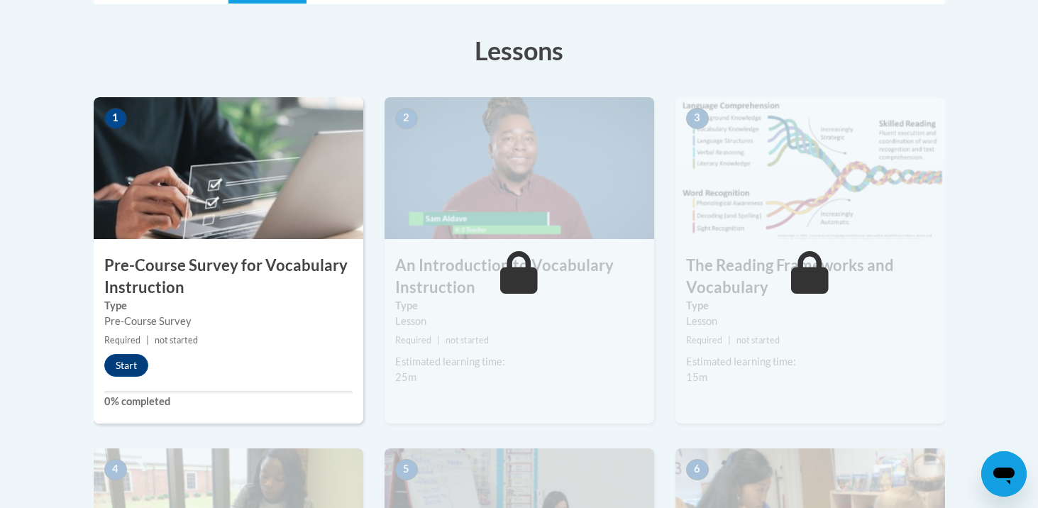
scroll to position [376, 0]
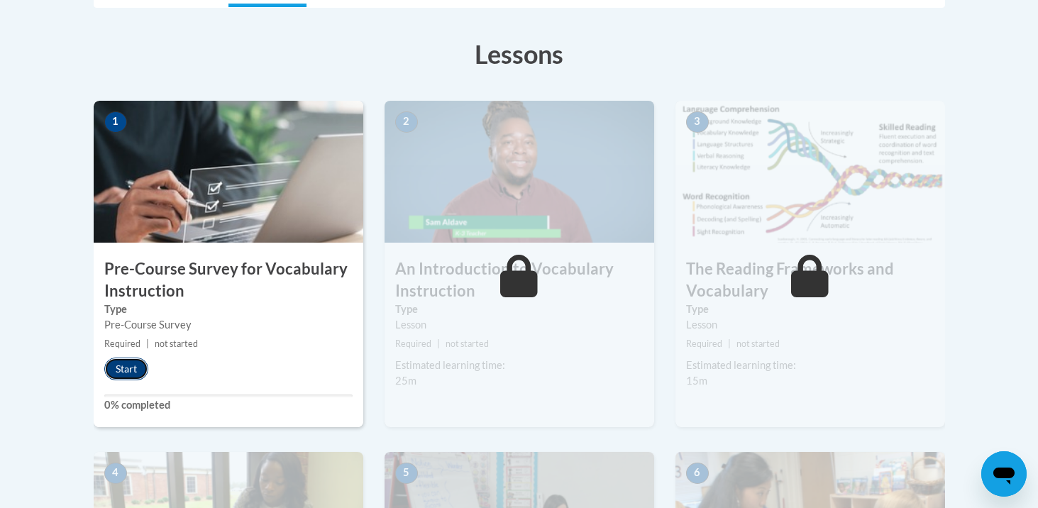
click at [132, 358] on button "Start" at bounding box center [126, 369] width 44 height 23
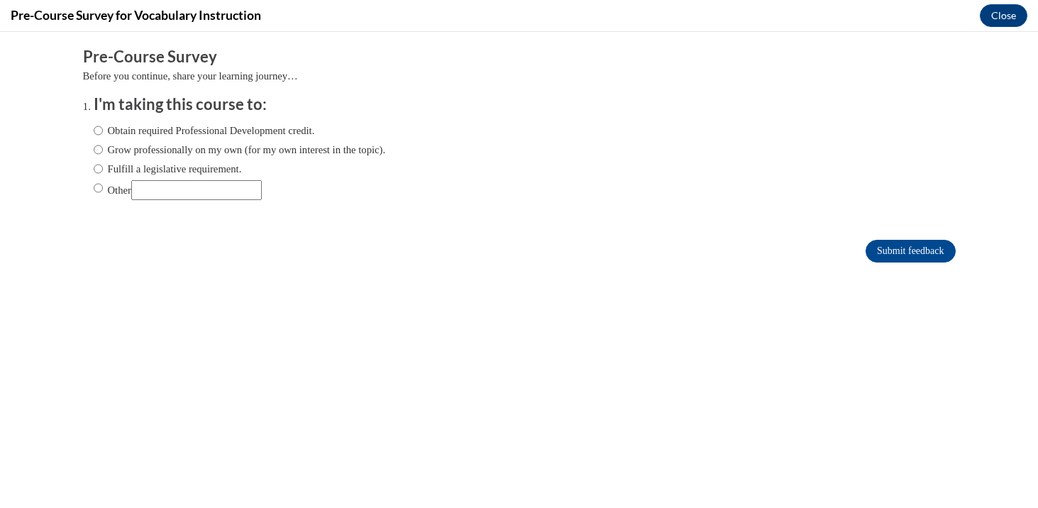
scroll to position [0, 0]
click at [233, 150] on label "Grow professionally on my own (for my own interest in the topic)." at bounding box center [240, 150] width 292 height 16
click at [103, 150] on input "Grow professionally on my own (for my own interest in the topic)." at bounding box center [98, 150] width 9 height 16
radio input "true"
click at [287, 132] on label "Obtain required Professional Development credit." at bounding box center [204, 131] width 221 height 16
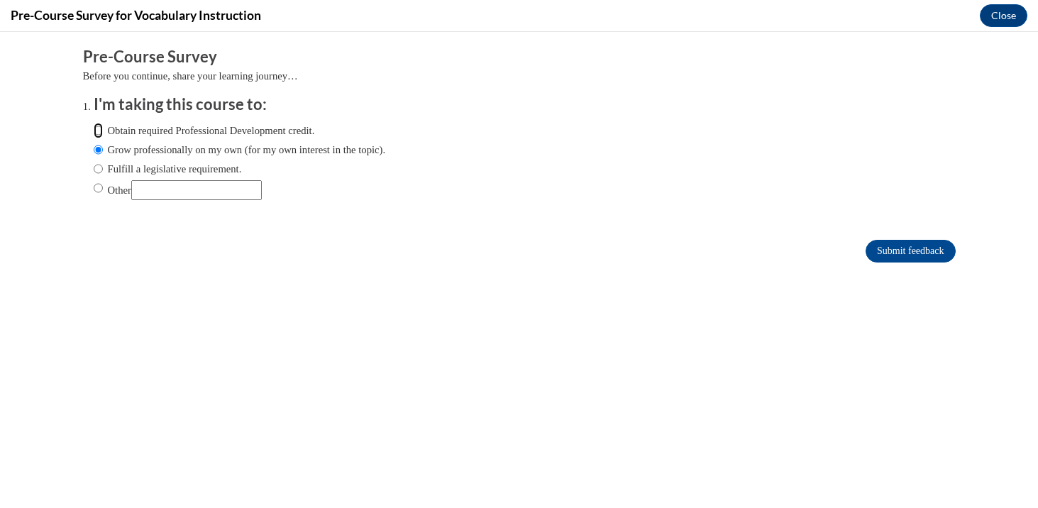
click at [103, 132] on input "Obtain required Professional Development credit." at bounding box center [98, 131] width 9 height 16
radio input "true"
click at [912, 245] on input "Submit feedback" at bounding box center [910, 251] width 89 height 23
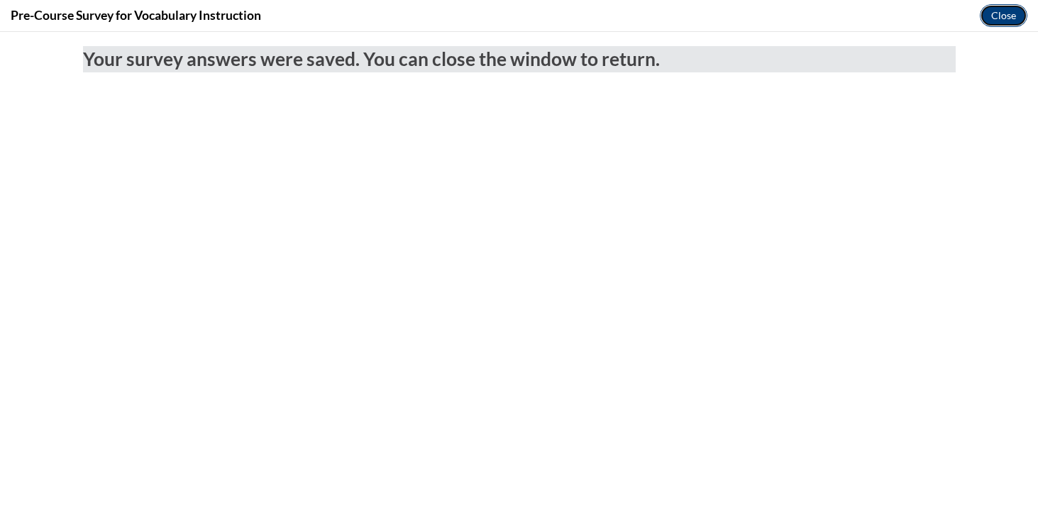
click at [1000, 18] on button "Close" at bounding box center [1004, 15] width 48 height 23
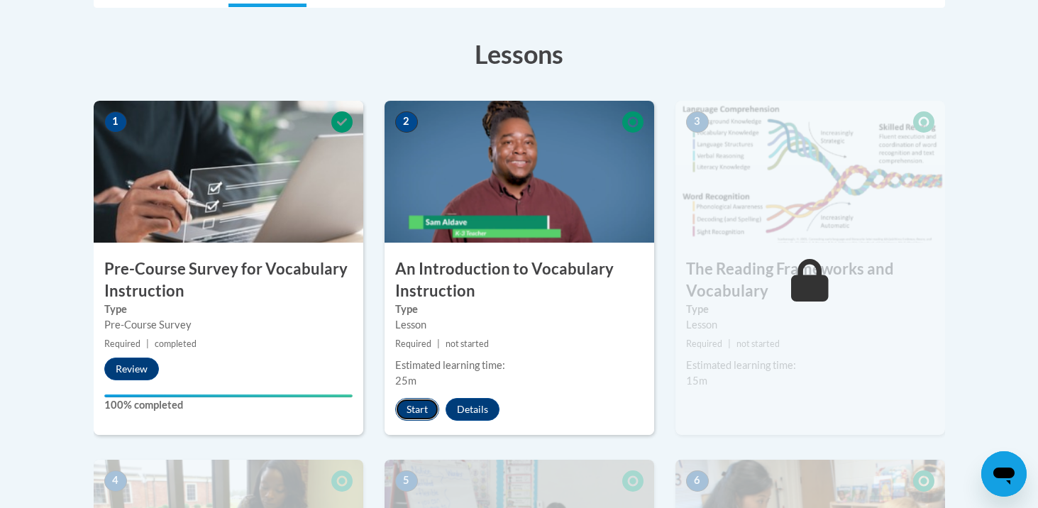
click at [417, 409] on button "Start" at bounding box center [417, 409] width 44 height 23
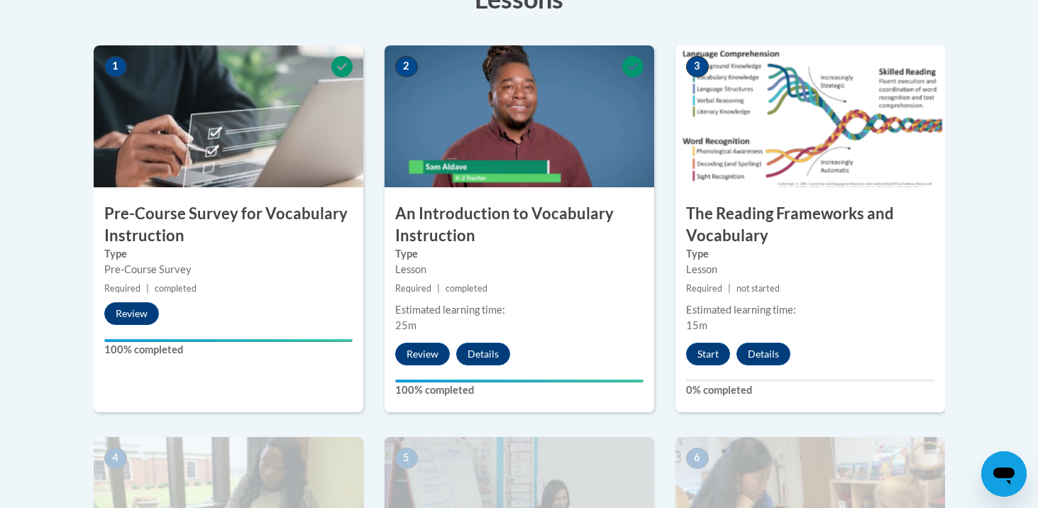
scroll to position [432, 0]
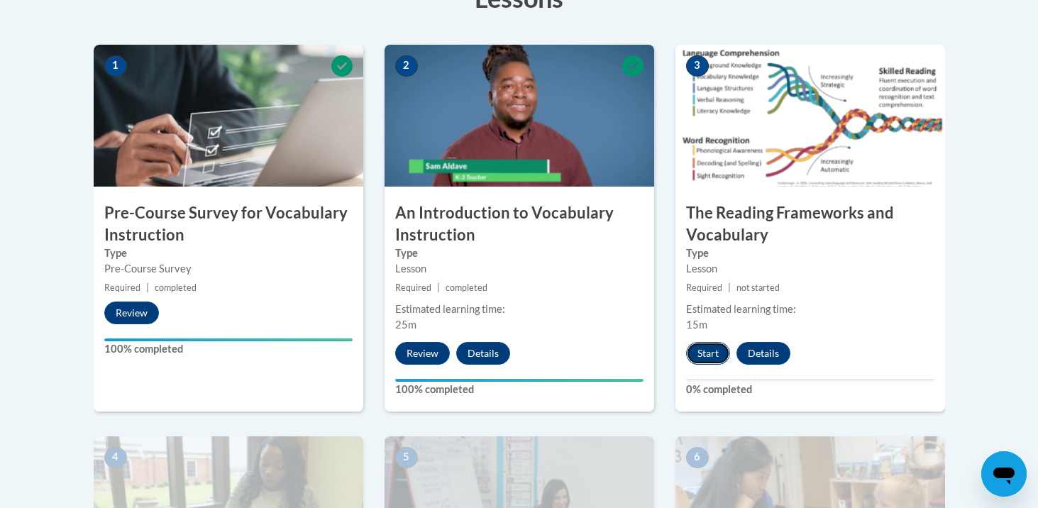
click at [711, 350] on button "Start" at bounding box center [708, 353] width 44 height 23
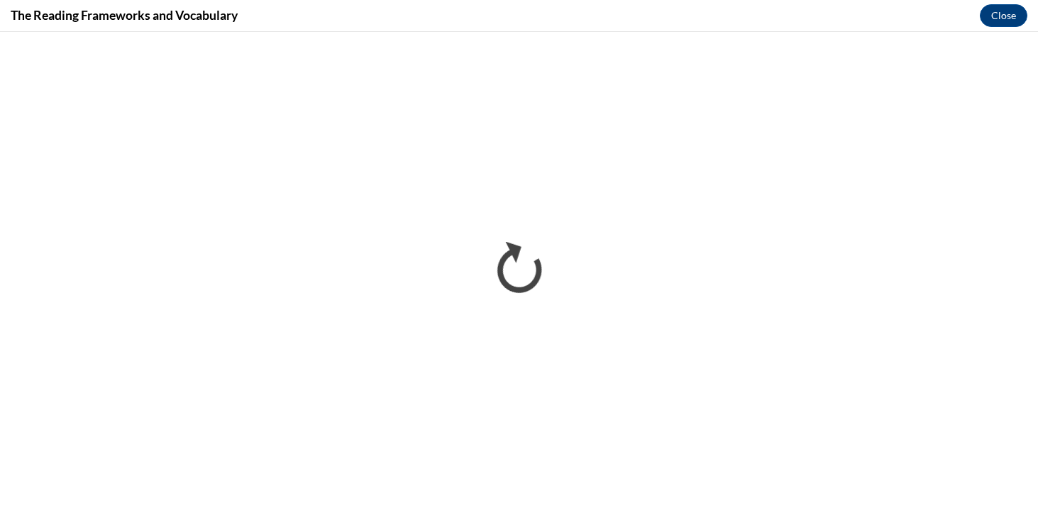
scroll to position [0, 0]
